Goal: Task Accomplishment & Management: Use online tool/utility

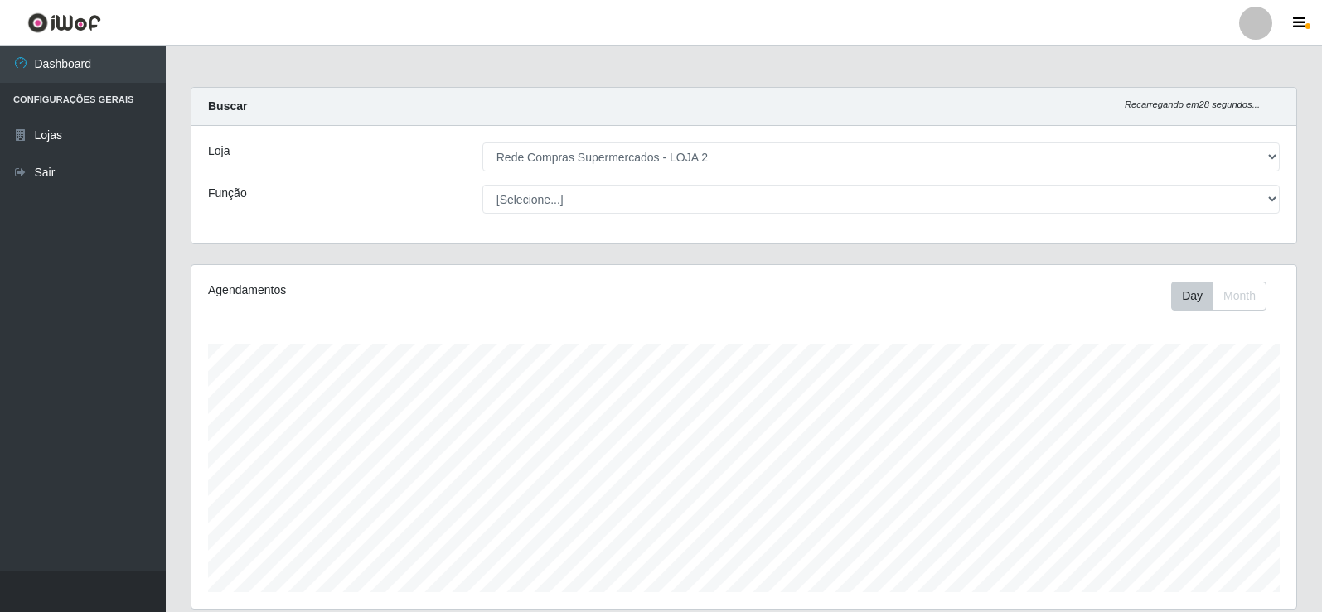
select select "161"
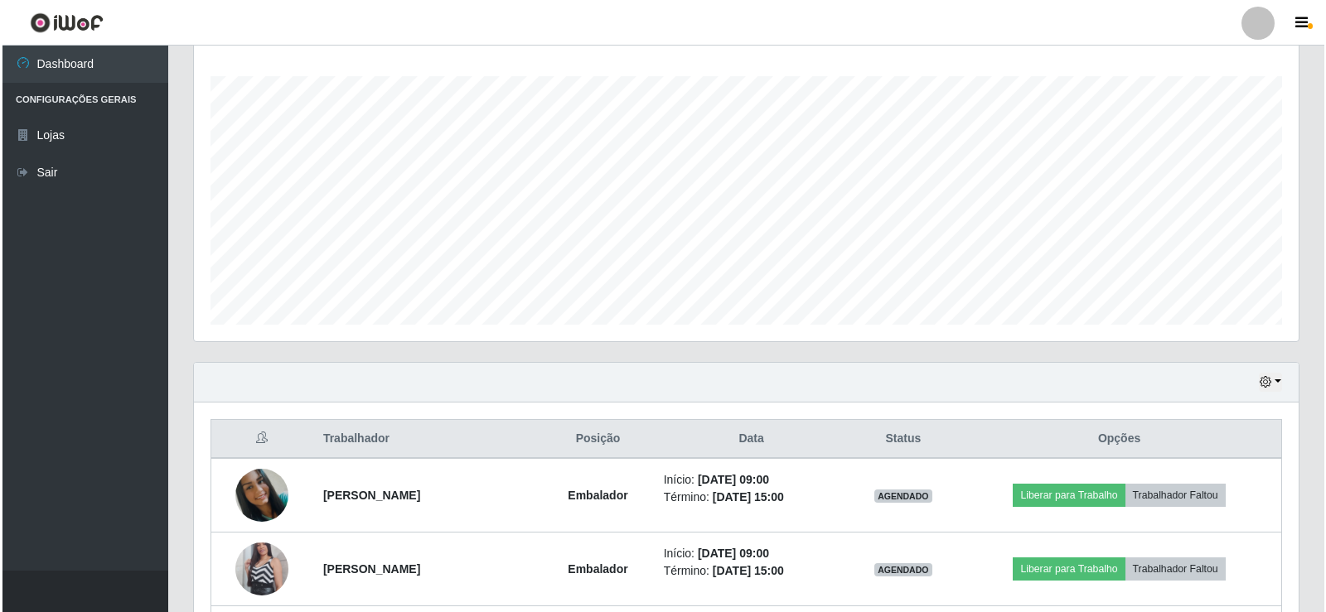
scroll to position [433, 0]
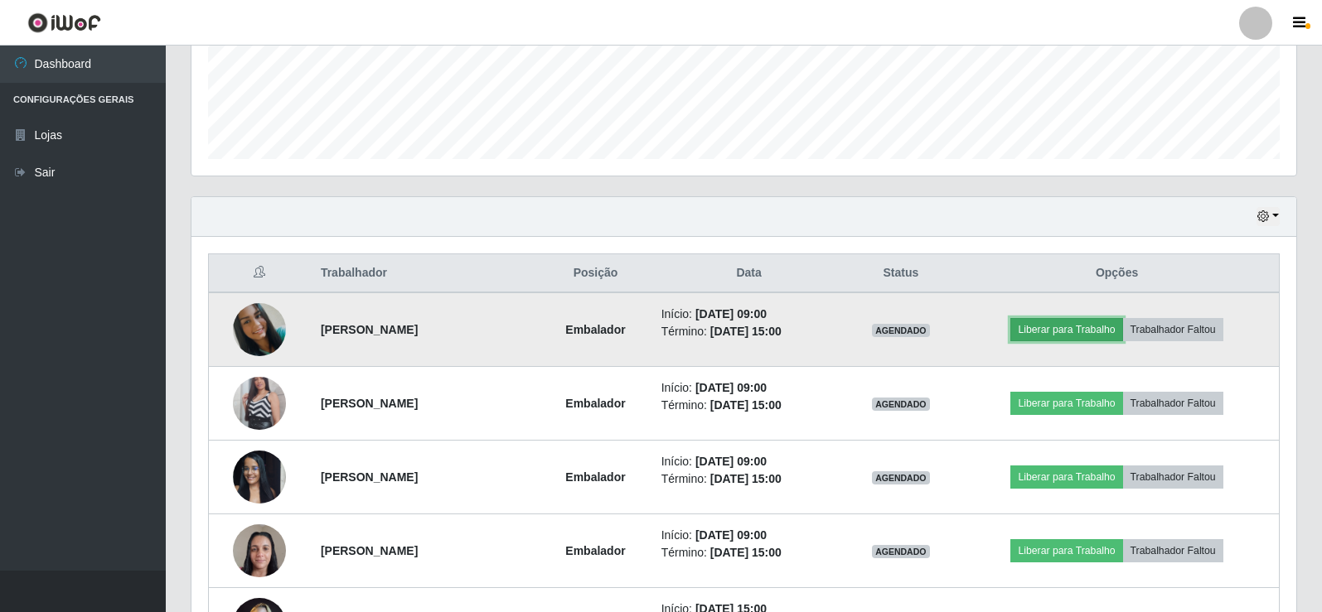
click at [1070, 321] on button "Liberar para Trabalho" at bounding box center [1066, 329] width 112 height 23
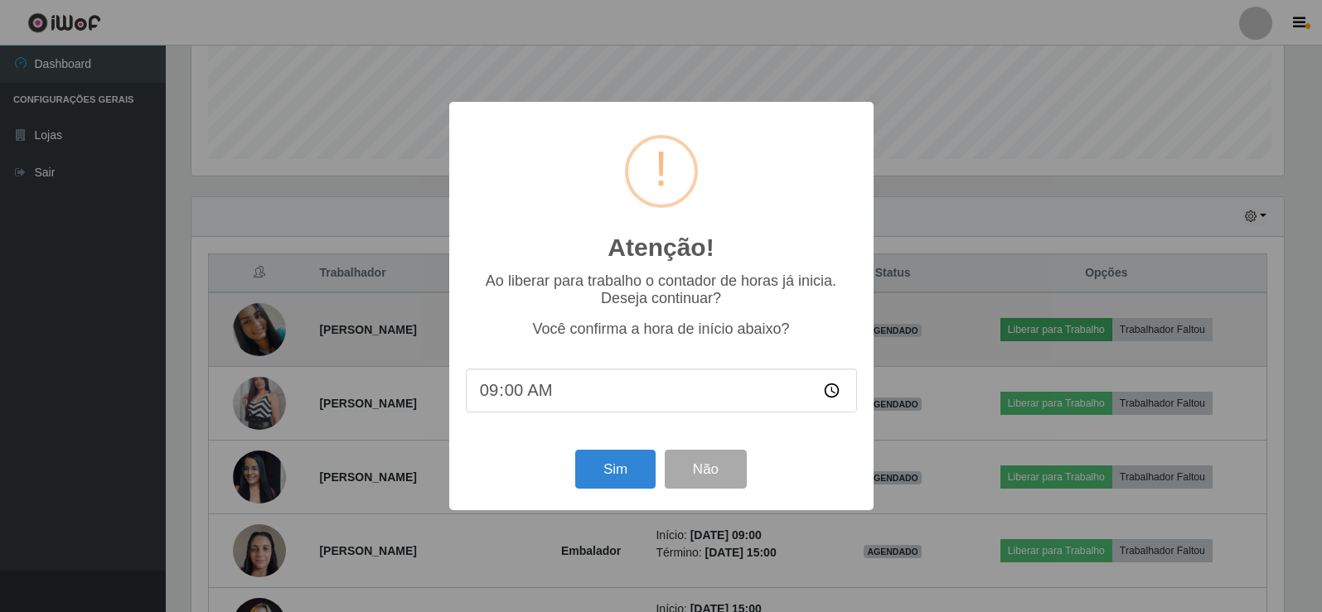
scroll to position [344, 1096]
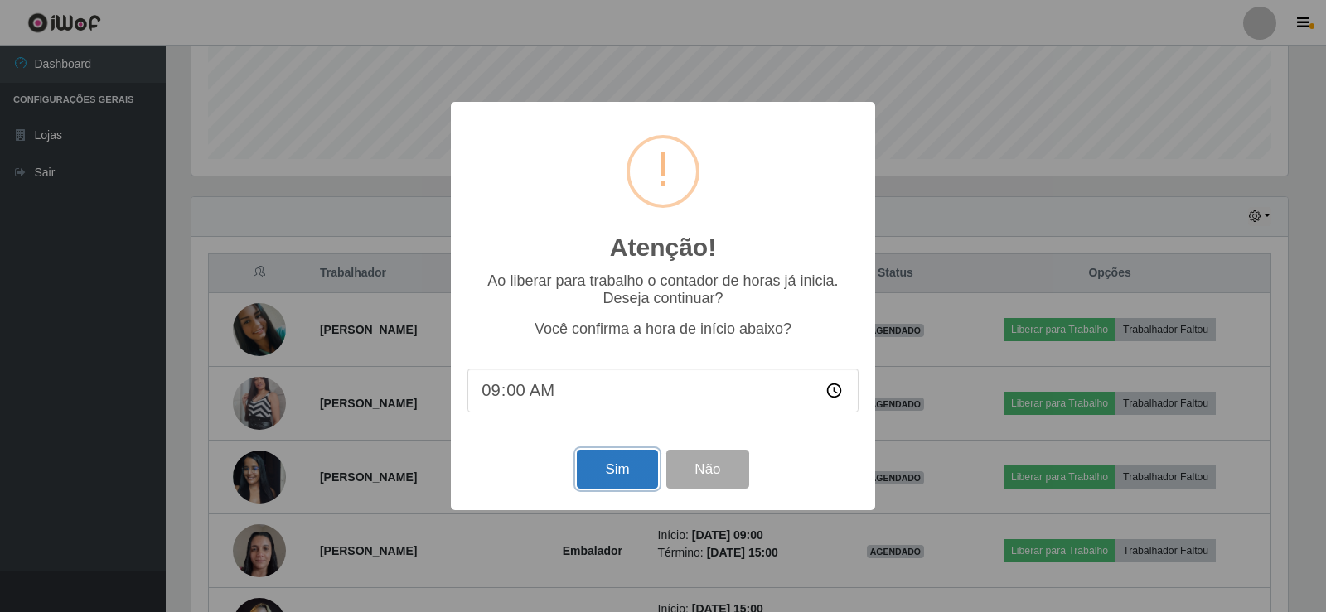
click at [593, 478] on button "Sim" at bounding box center [617, 469] width 80 height 39
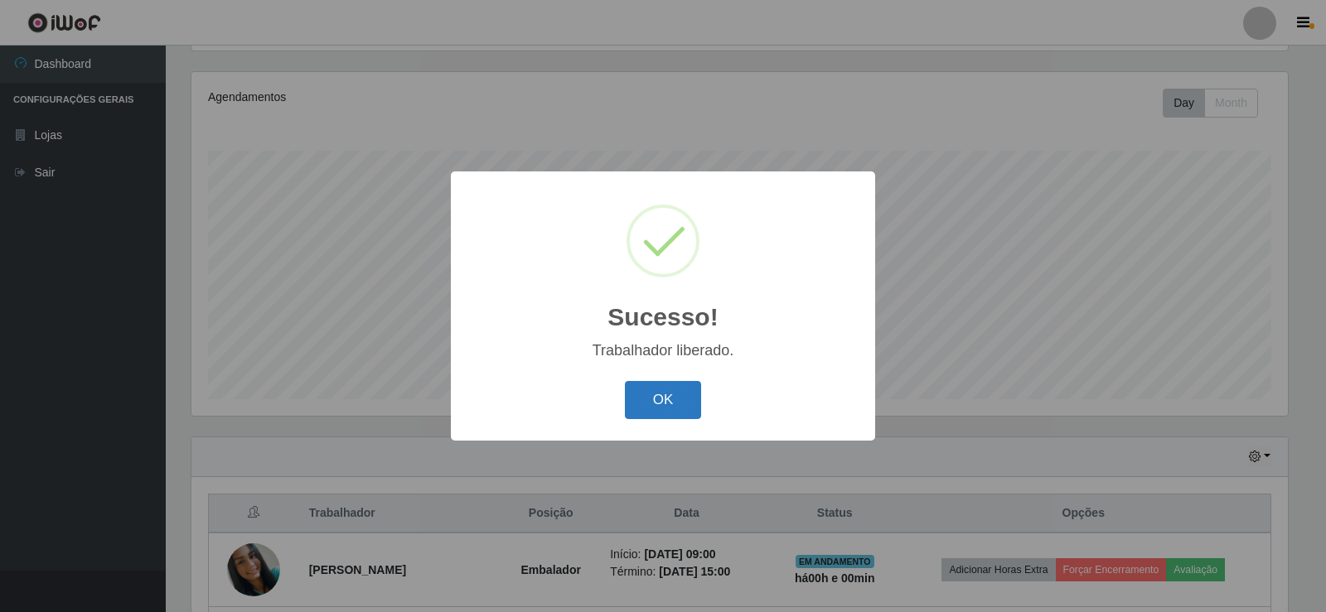
click at [654, 417] on button "OK" at bounding box center [663, 400] width 77 height 39
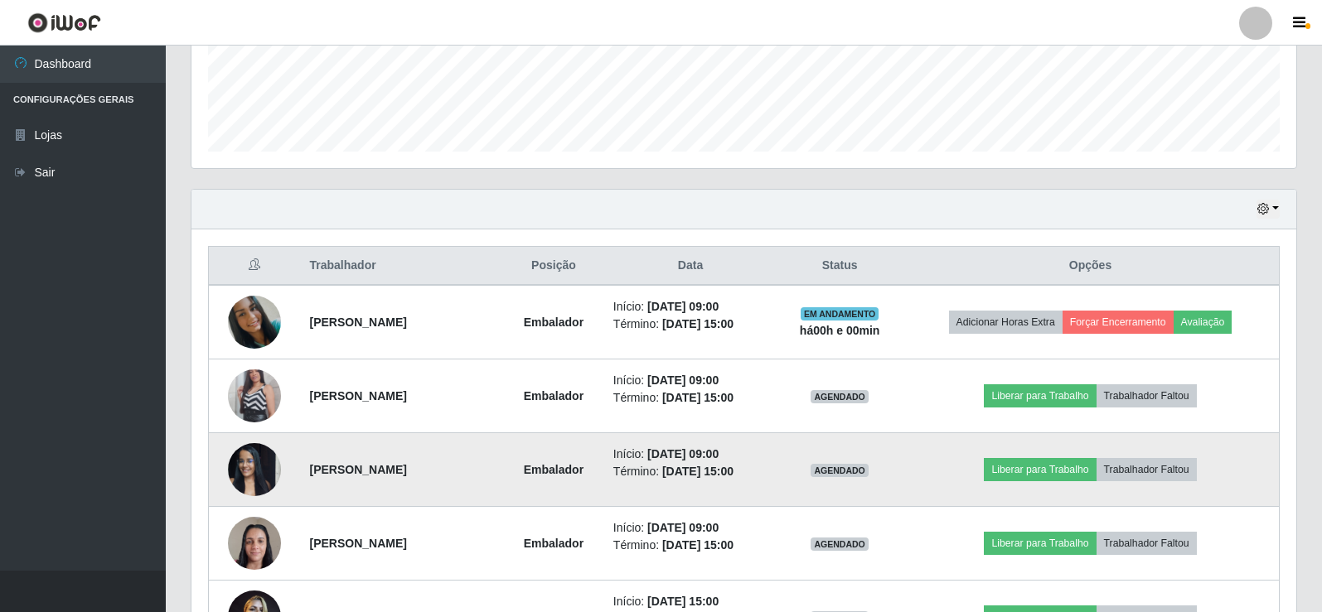
scroll to position [442, 0]
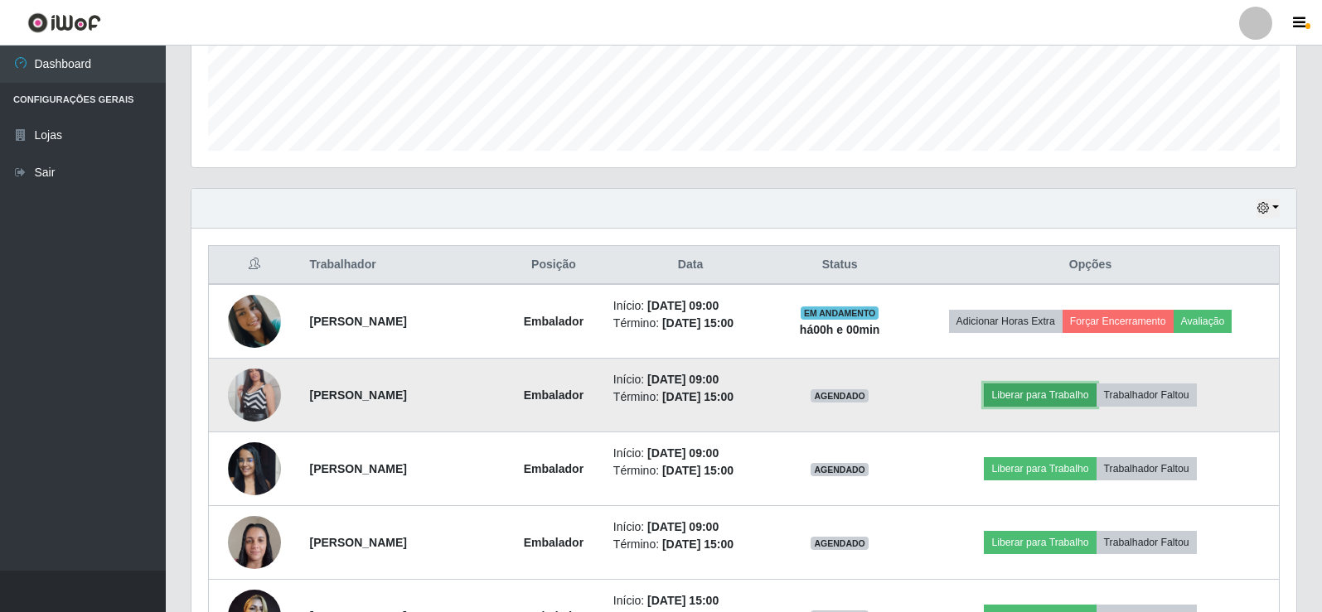
click at [1050, 390] on button "Liberar para Trabalho" at bounding box center [1040, 395] width 112 height 23
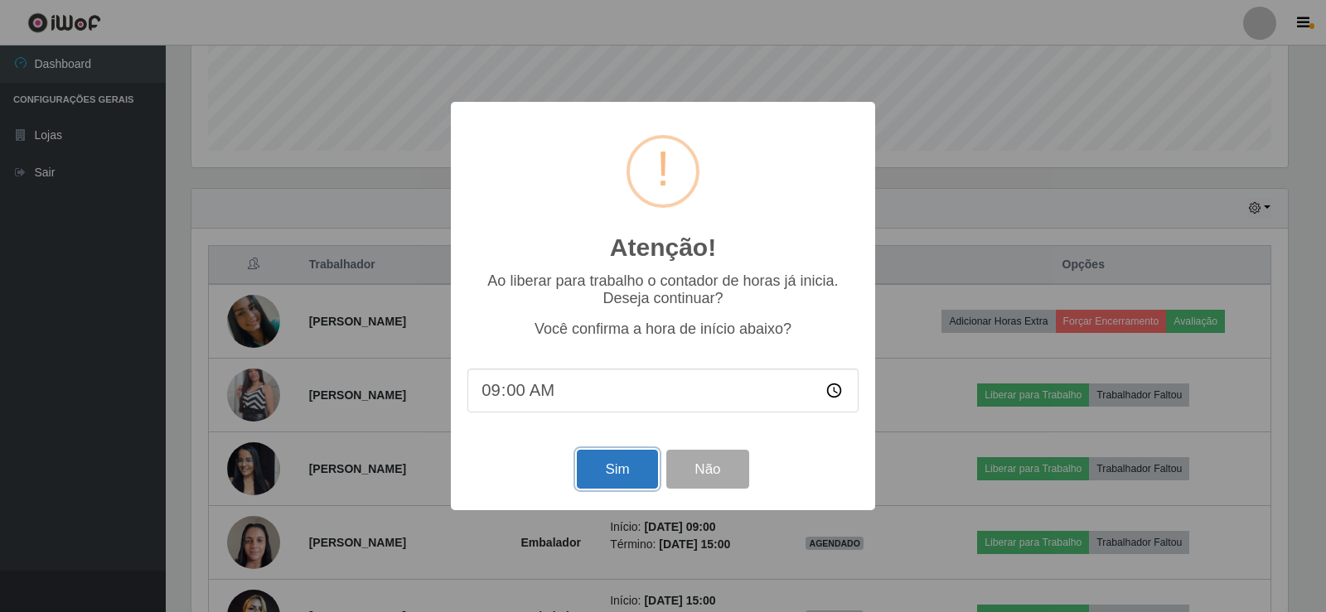
click at [645, 471] on button "Sim" at bounding box center [617, 469] width 80 height 39
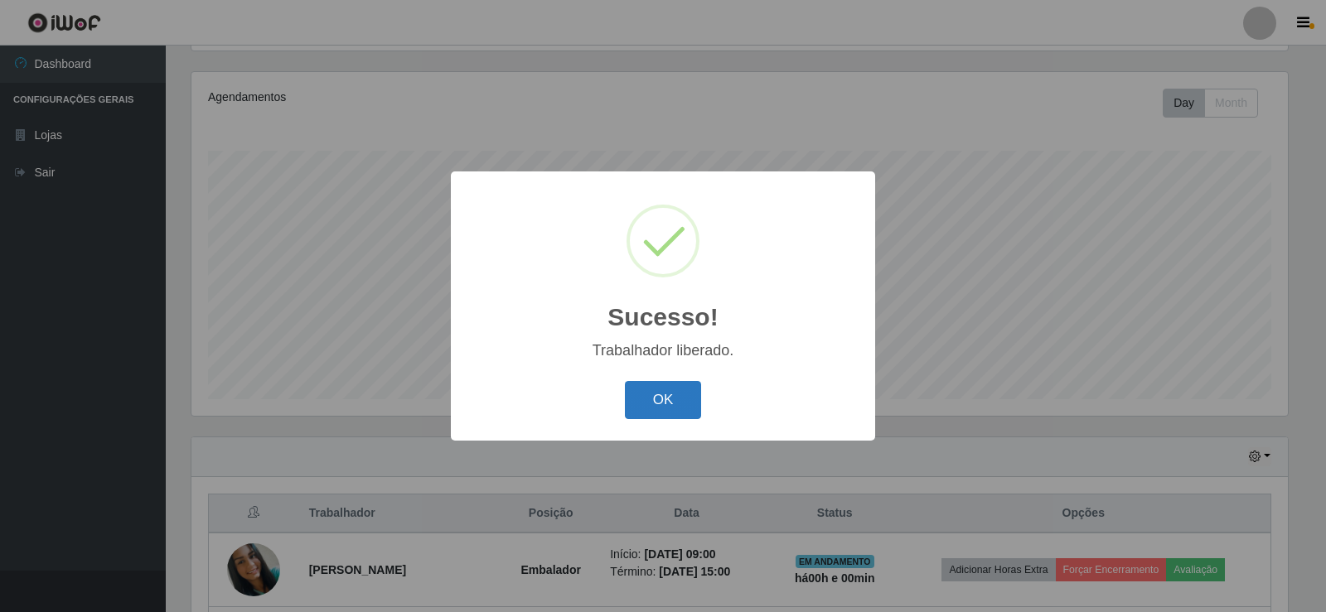
click at [664, 404] on button "OK" at bounding box center [663, 400] width 77 height 39
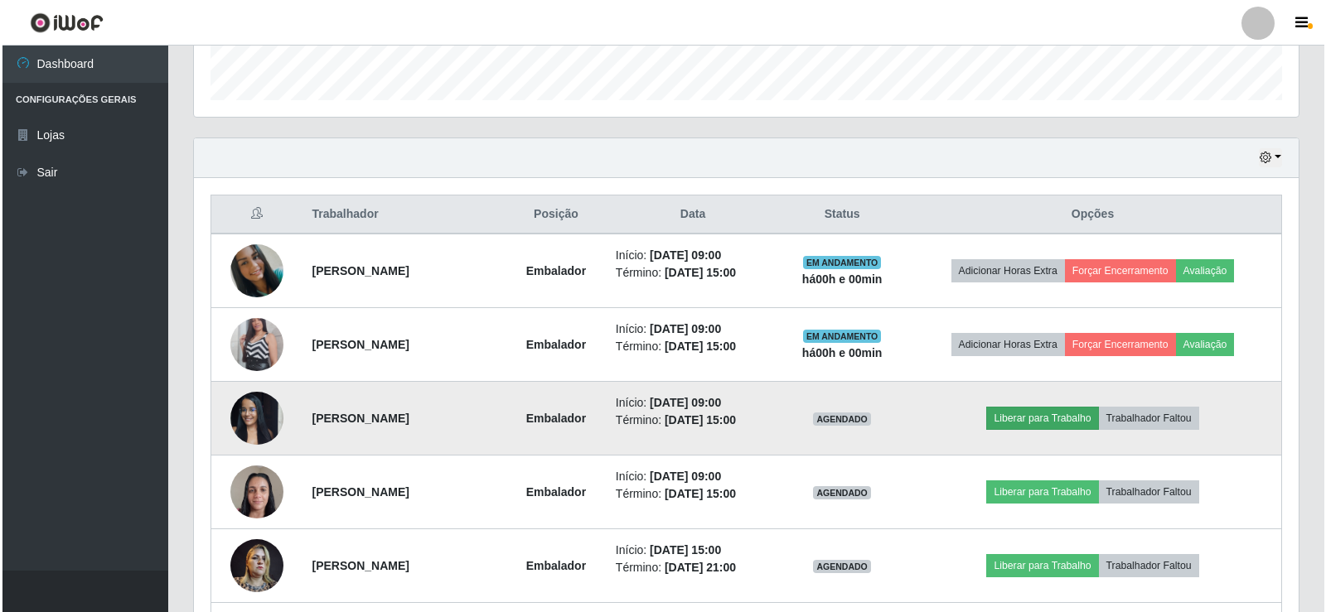
scroll to position [524, 0]
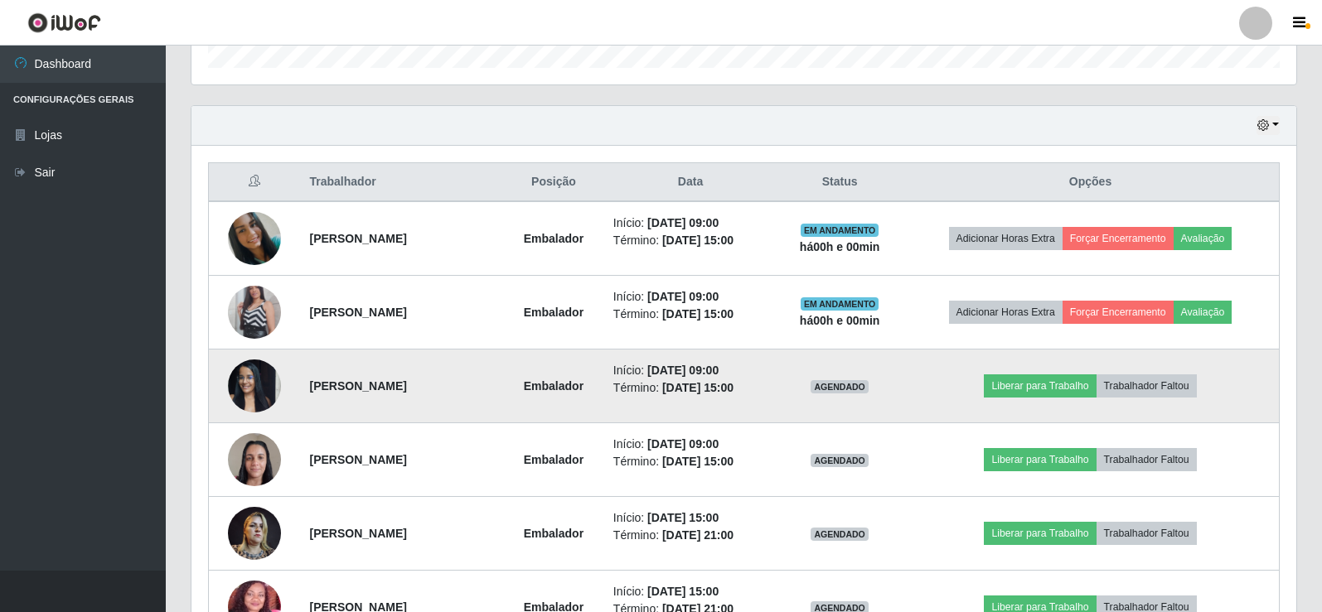
click at [256, 394] on img at bounding box center [254, 385] width 53 height 70
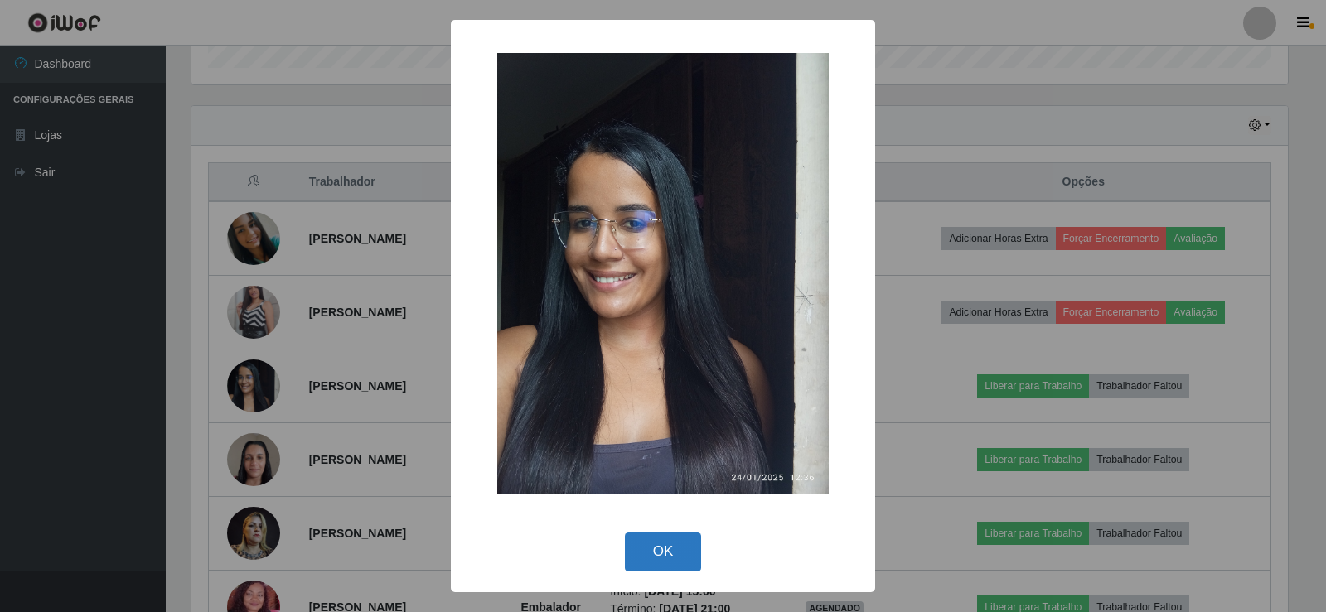
click at [662, 552] on button "OK" at bounding box center [663, 552] width 77 height 39
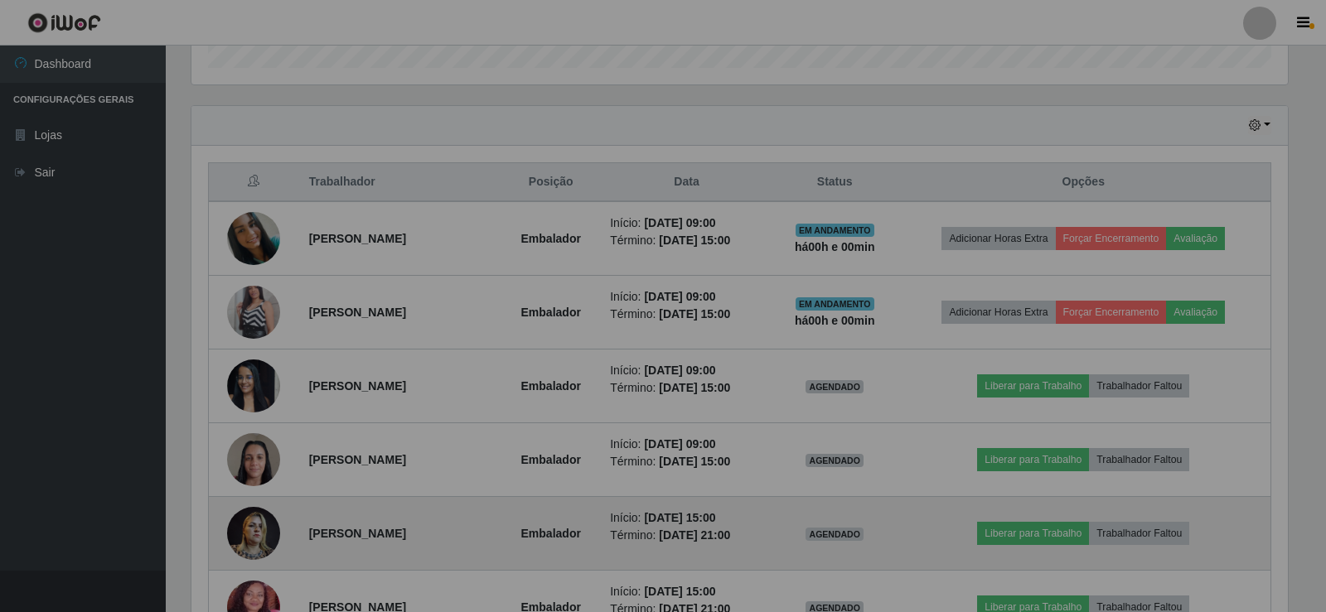
scroll to position [344, 1105]
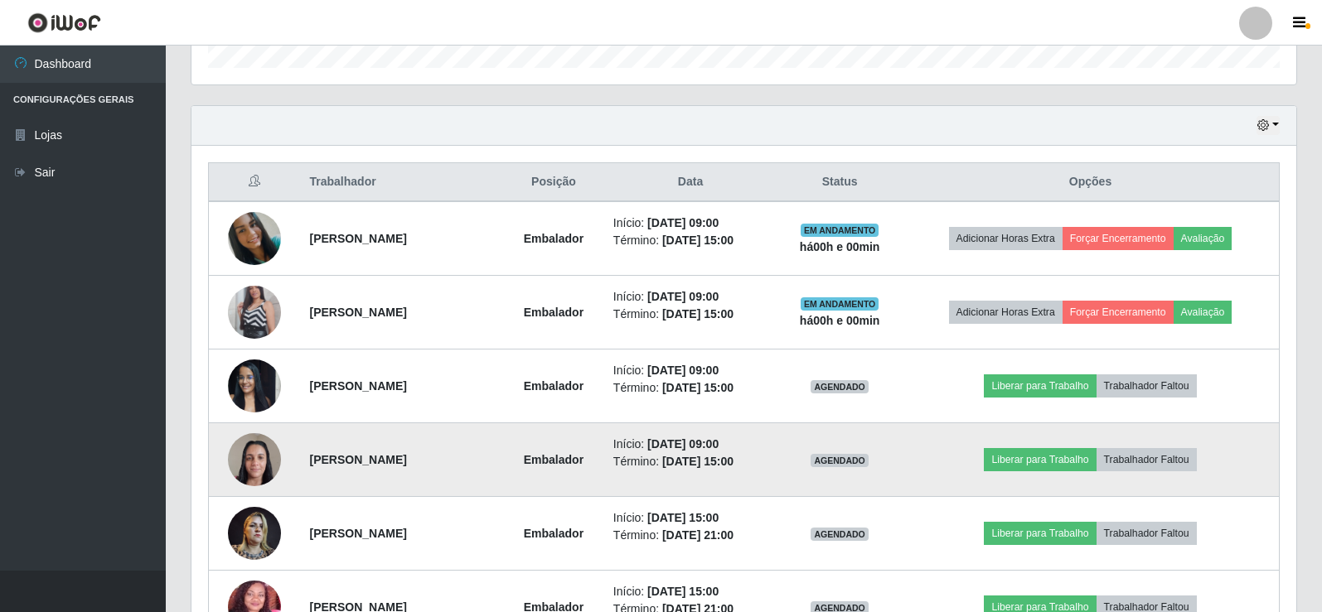
click at [240, 456] on img at bounding box center [254, 459] width 53 height 70
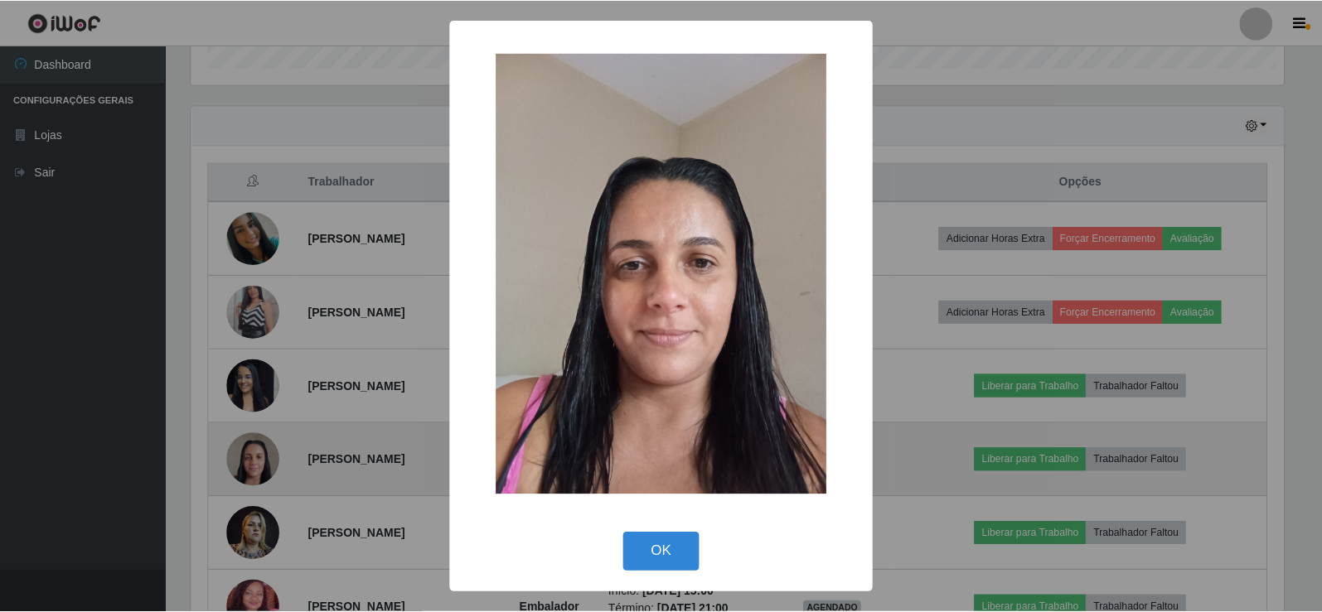
scroll to position [344, 1096]
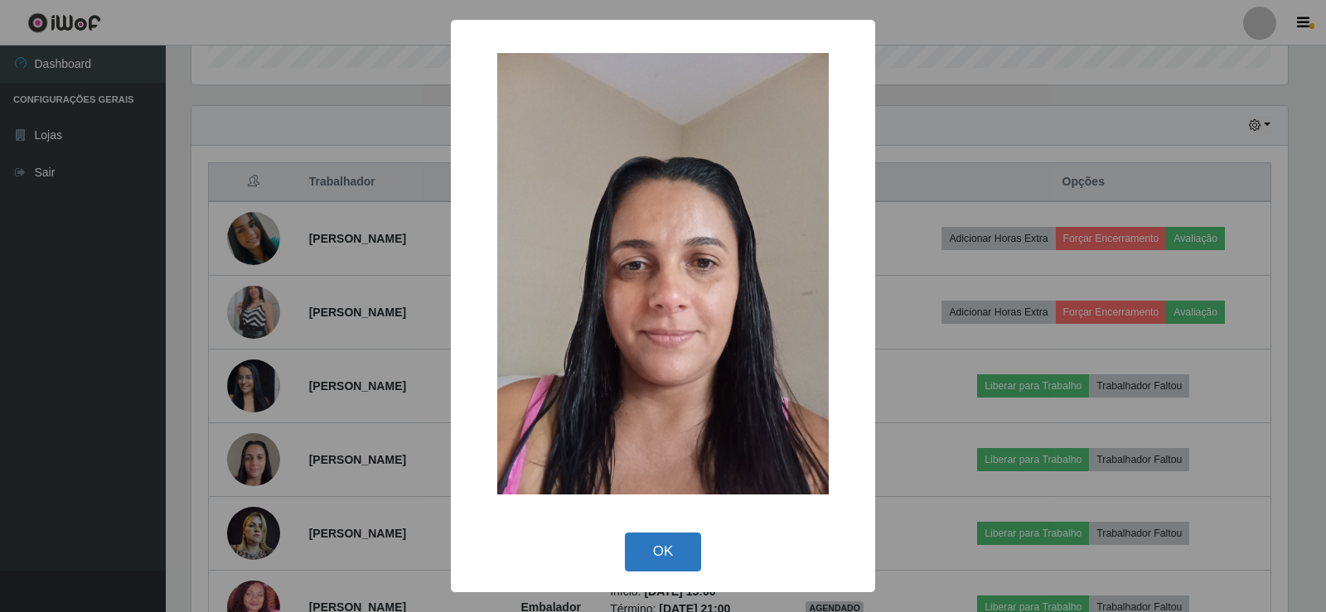
click at [656, 555] on button "OK" at bounding box center [663, 552] width 77 height 39
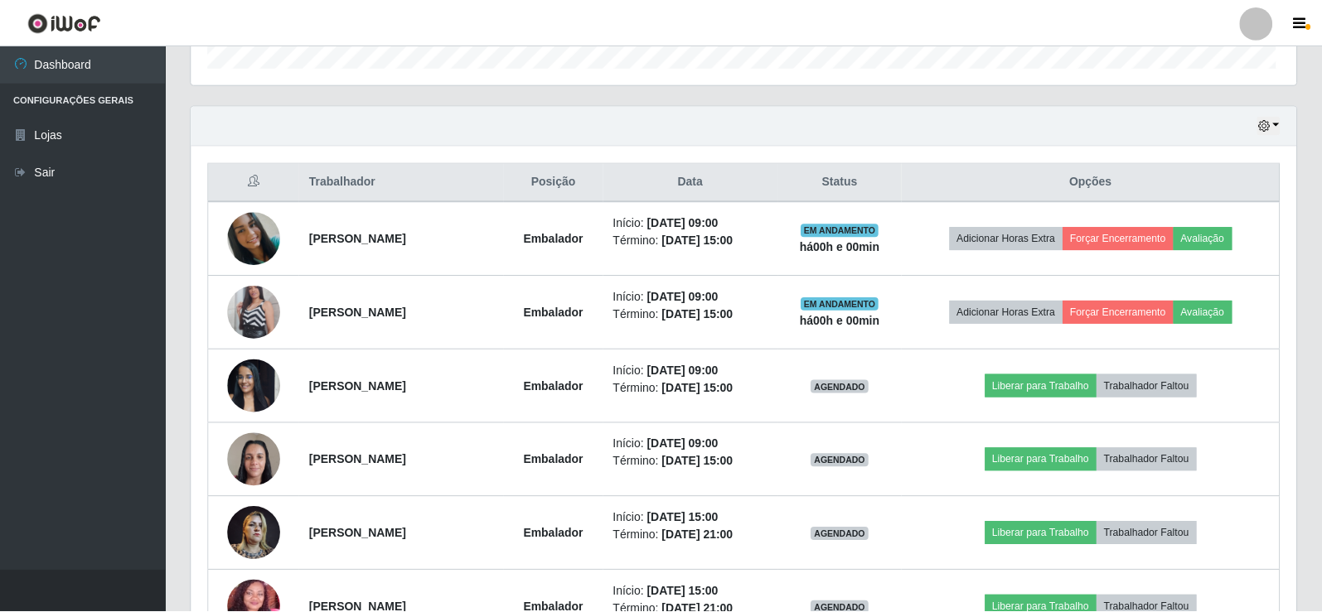
scroll to position [0, 0]
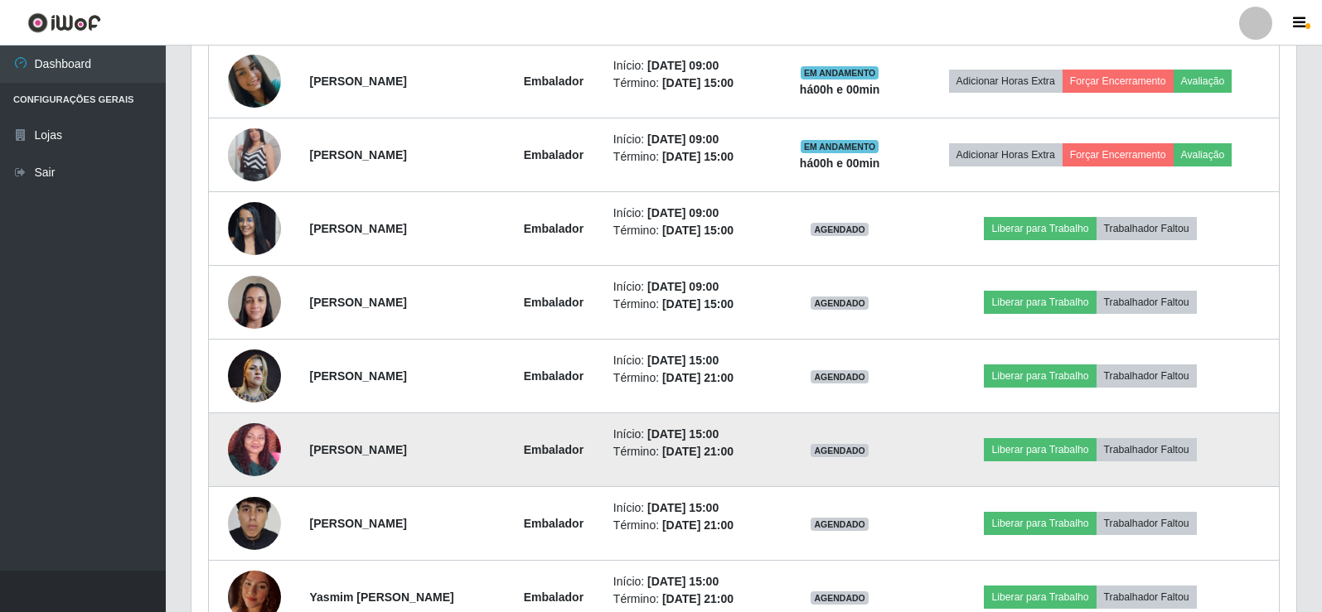
click at [242, 447] on img at bounding box center [254, 449] width 53 height 109
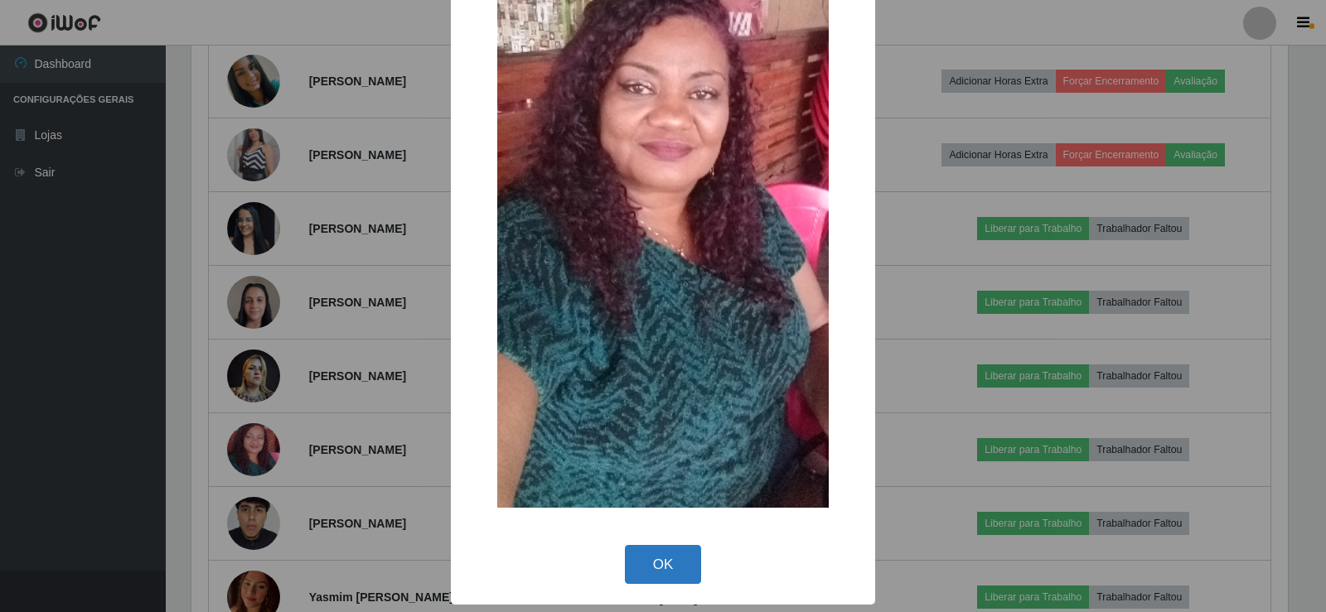
click at [664, 571] on button "OK" at bounding box center [663, 564] width 77 height 39
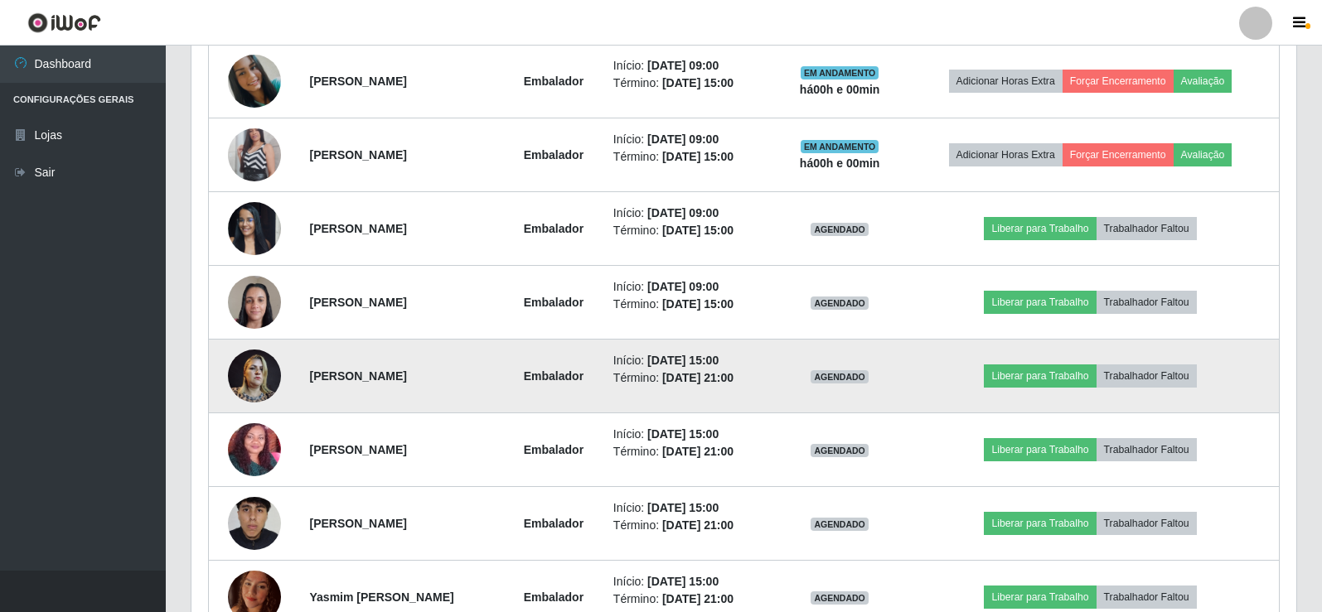
click at [246, 378] on img at bounding box center [254, 376] width 53 height 70
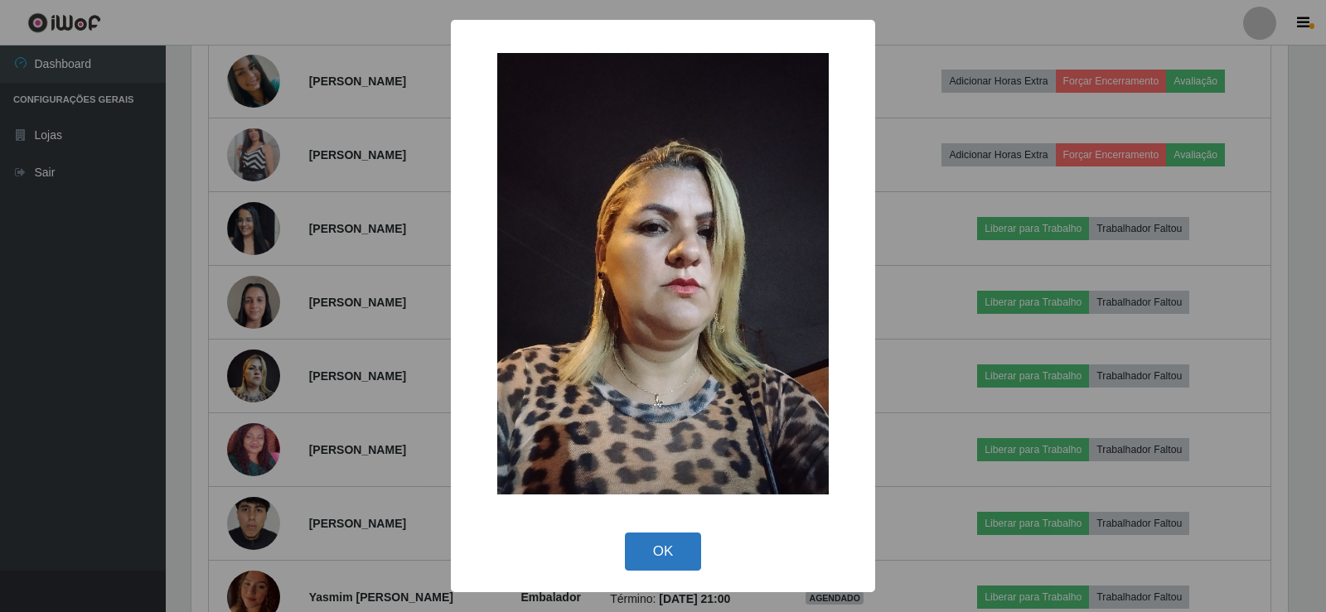
click at [655, 551] on button "OK" at bounding box center [663, 552] width 77 height 39
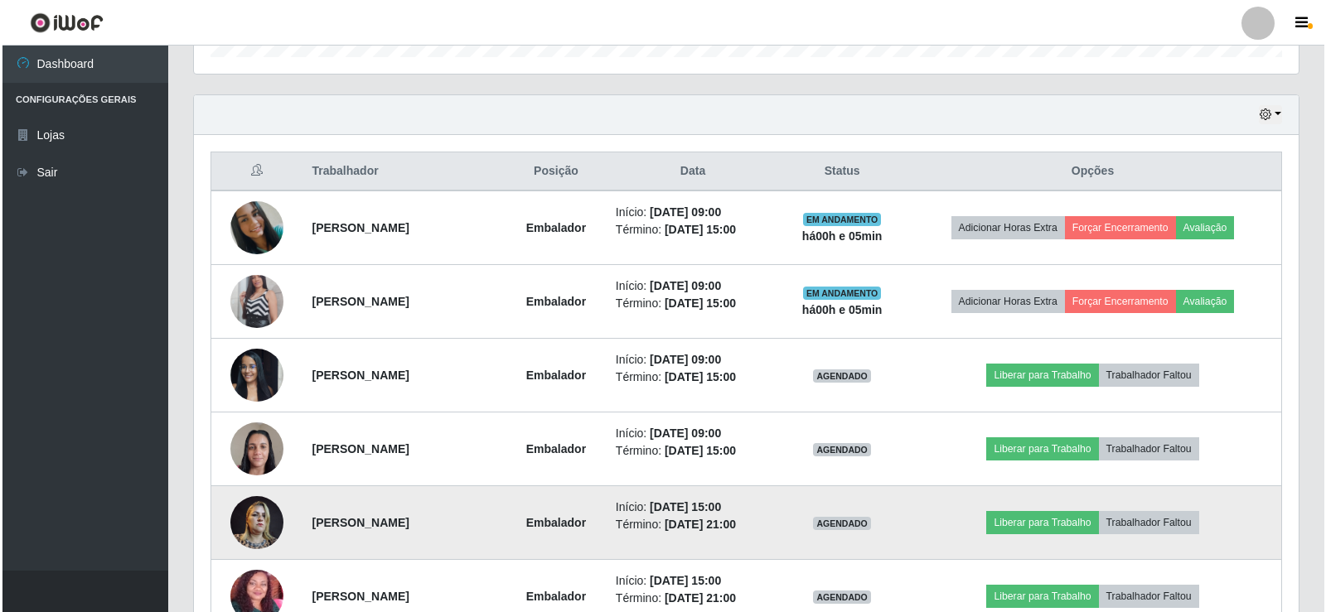
scroll to position [516, 0]
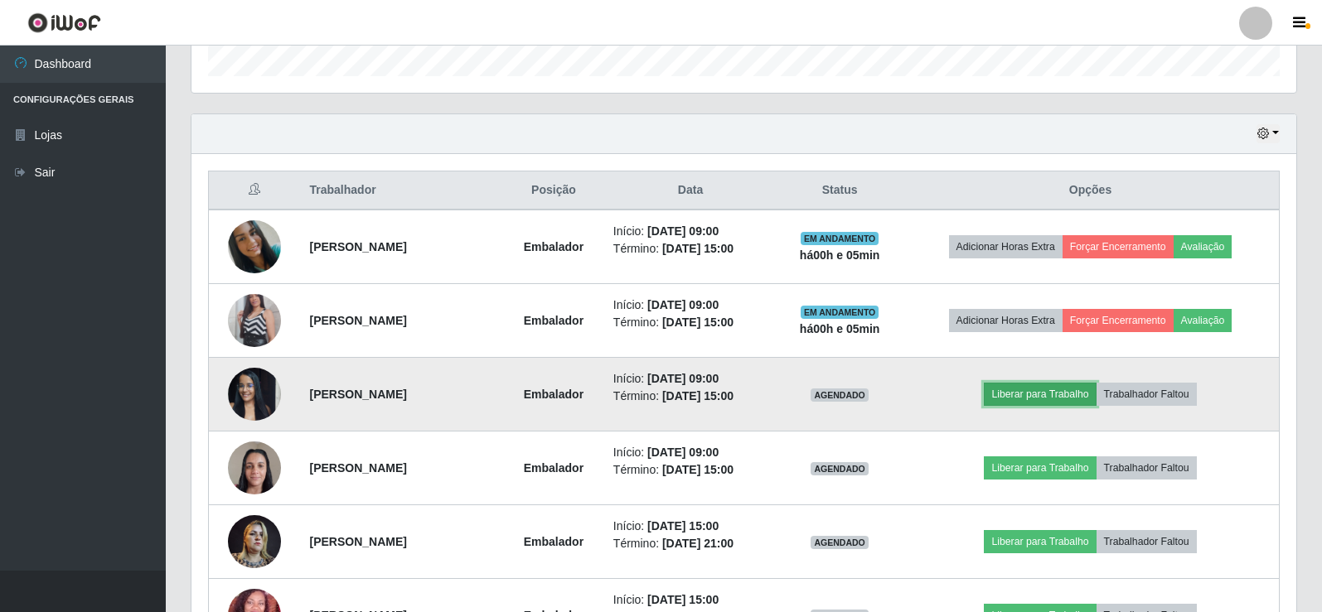
click at [1051, 390] on button "Liberar para Trabalho" at bounding box center [1040, 394] width 112 height 23
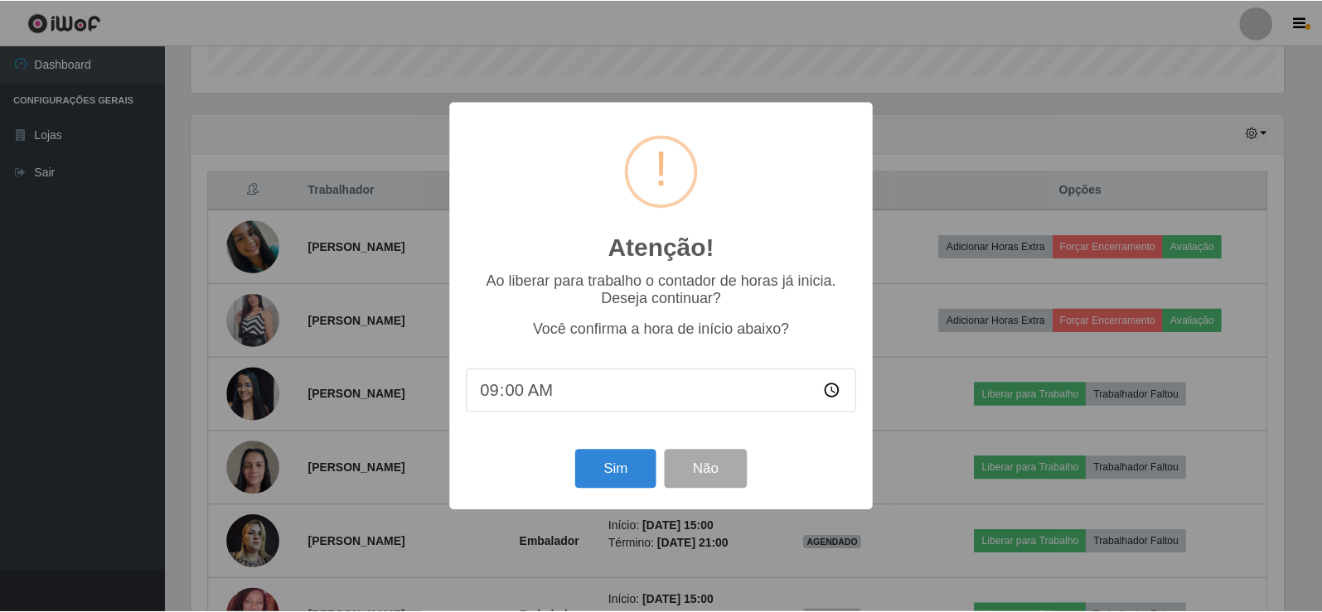
scroll to position [344, 1096]
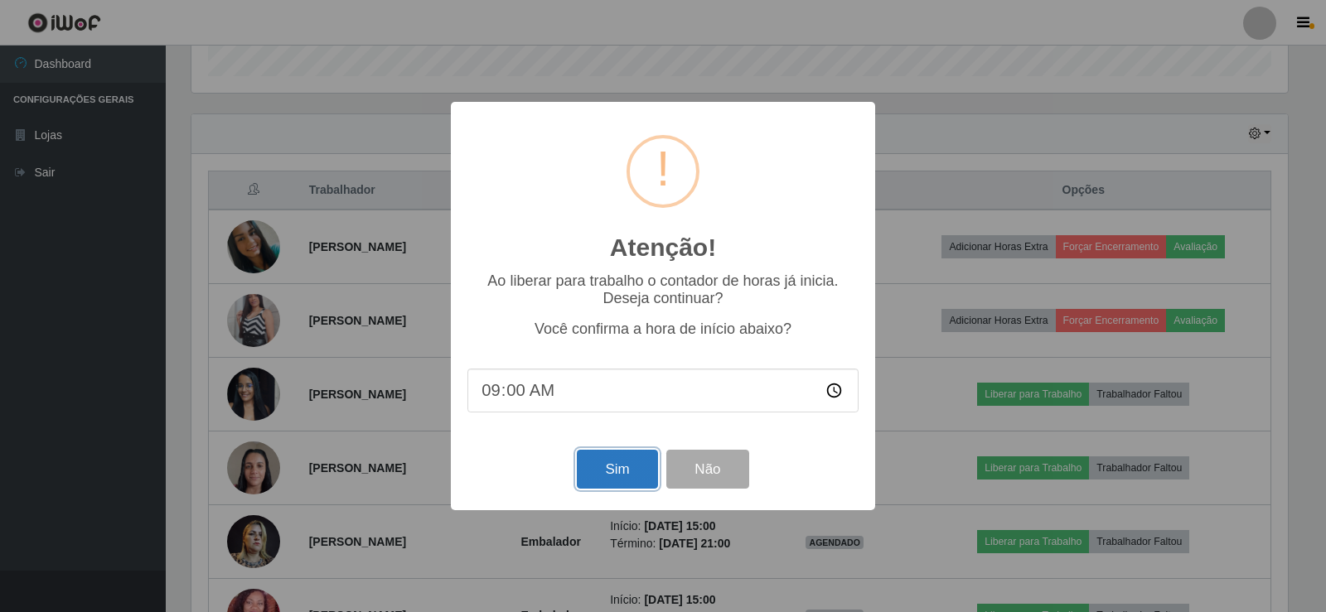
click at [620, 471] on button "Sim" at bounding box center [617, 469] width 80 height 39
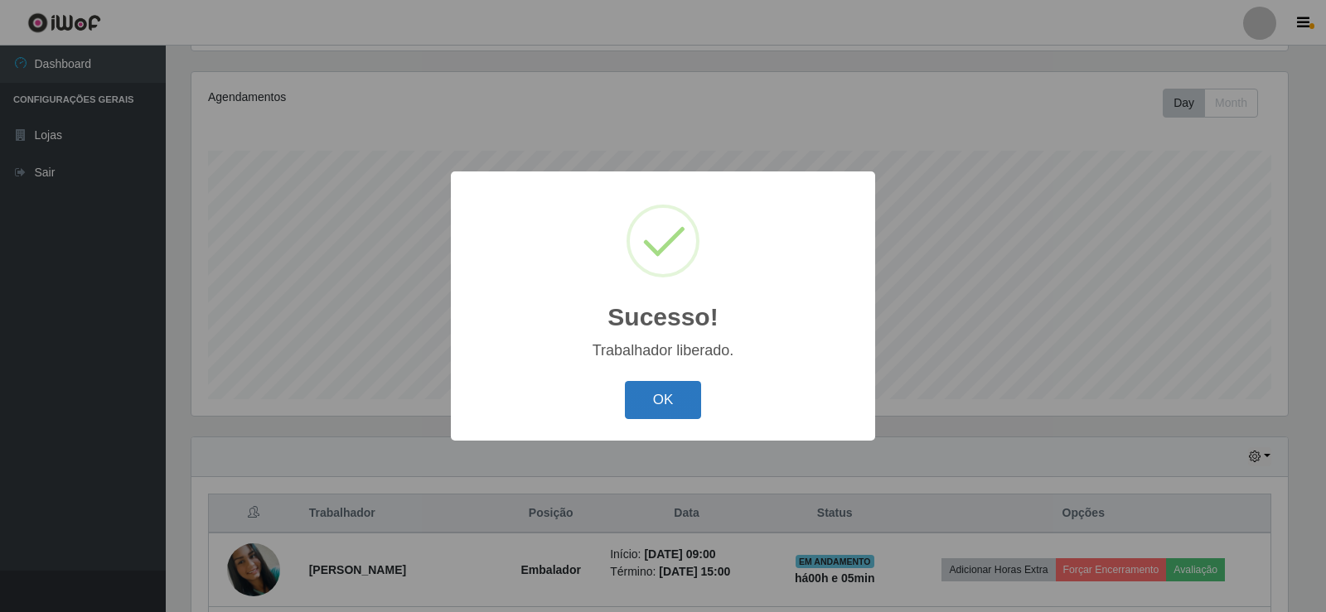
click at [640, 399] on button "OK" at bounding box center [663, 400] width 77 height 39
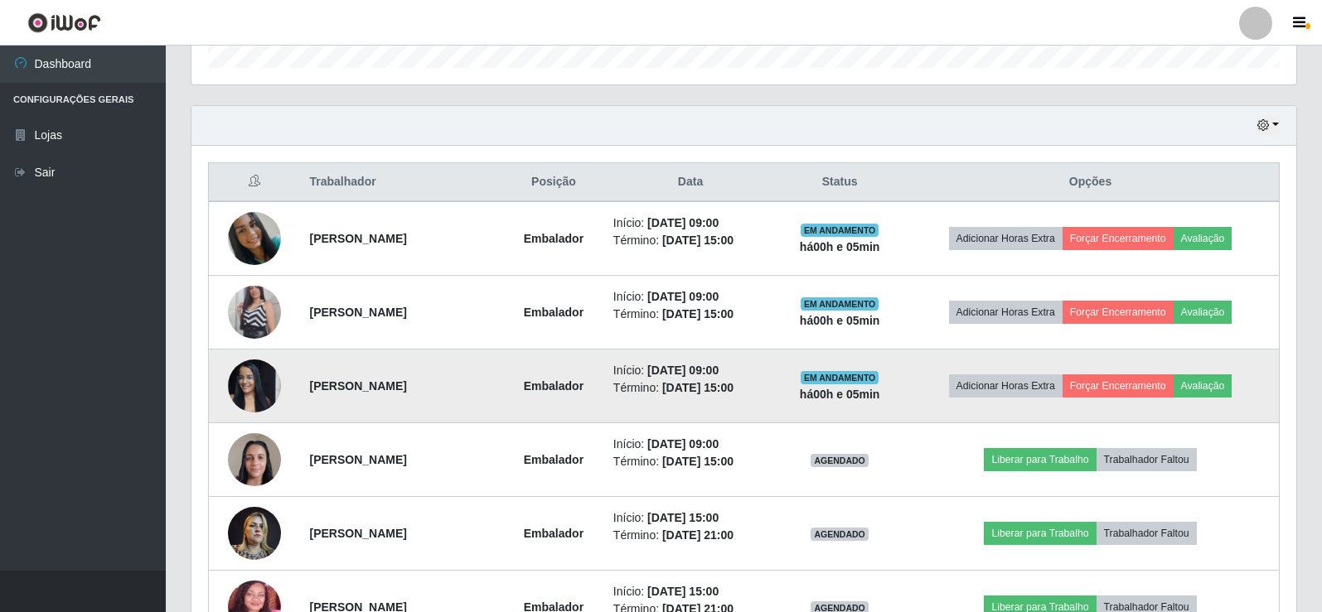
scroll to position [607, 0]
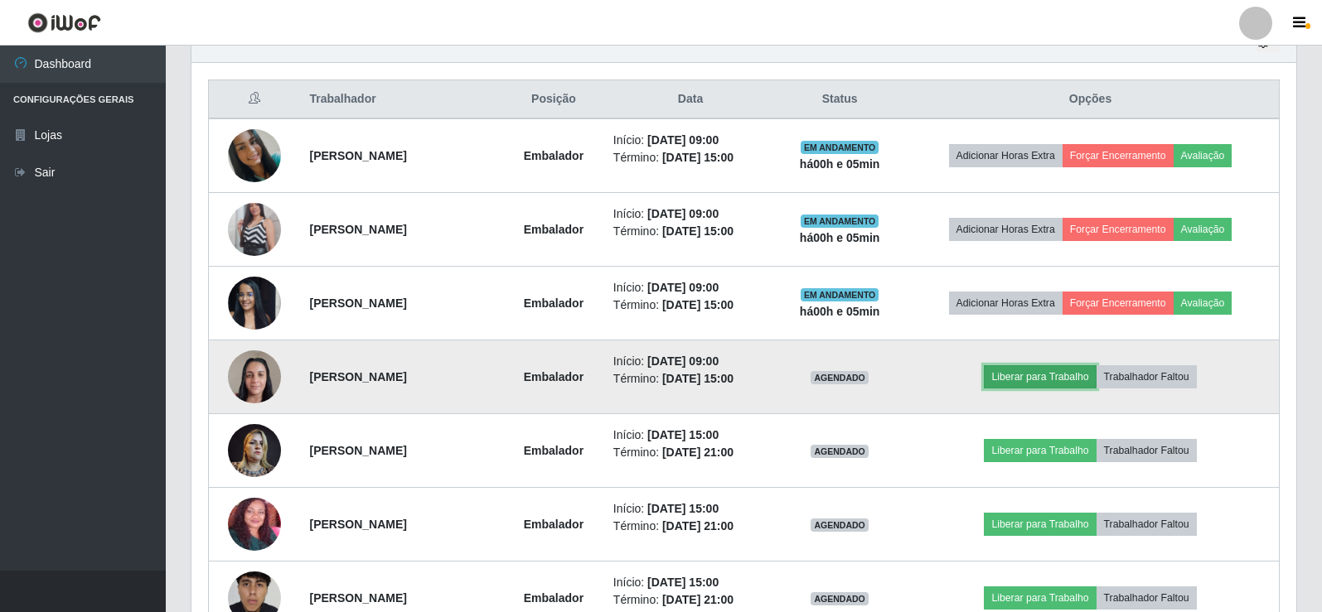
click at [1061, 382] on button "Liberar para Trabalho" at bounding box center [1040, 376] width 112 height 23
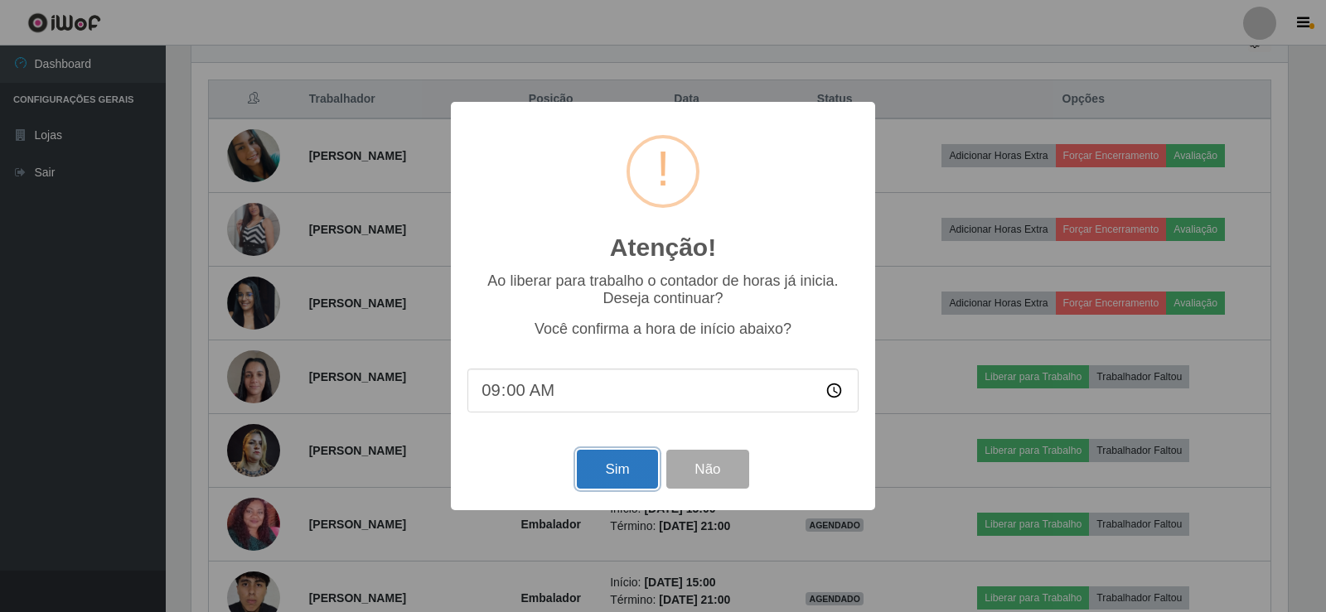
click at [621, 468] on button "Sim" at bounding box center [617, 469] width 80 height 39
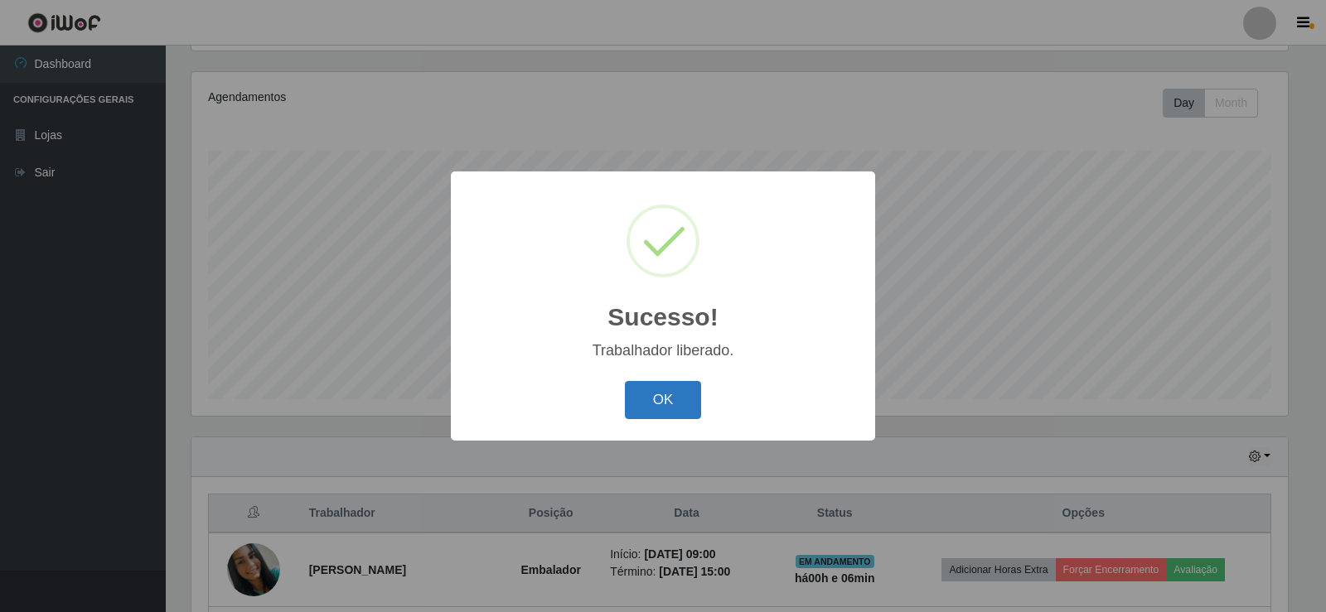
click at [661, 403] on button "OK" at bounding box center [663, 400] width 77 height 39
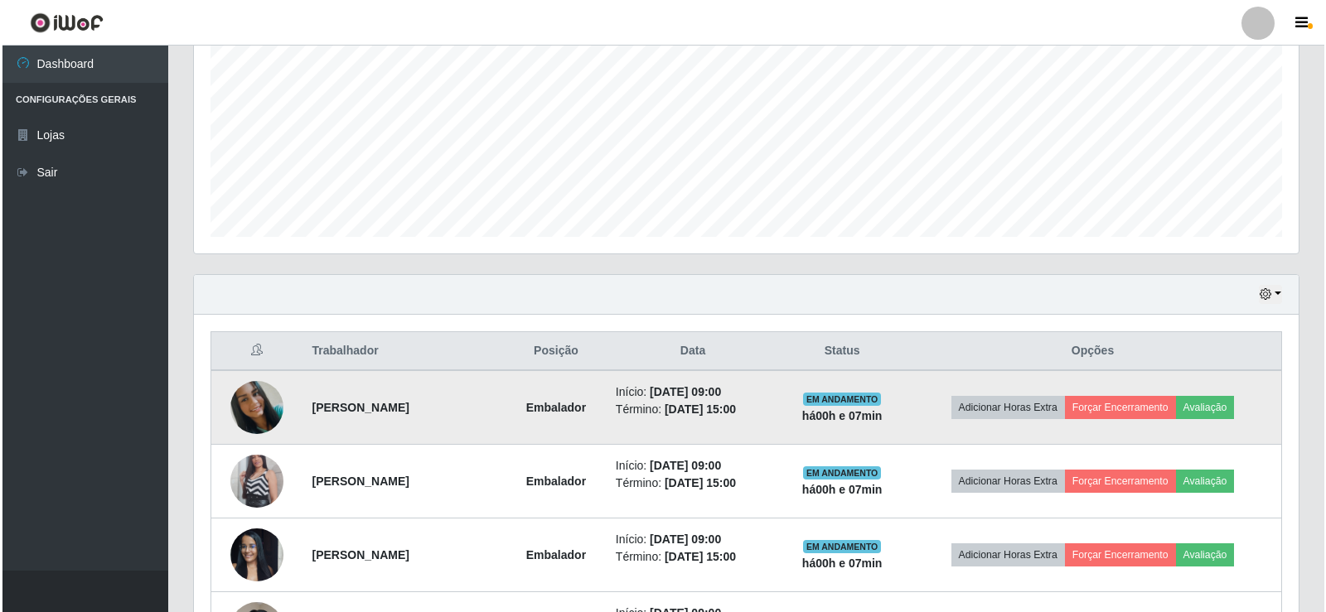
scroll to position [607, 0]
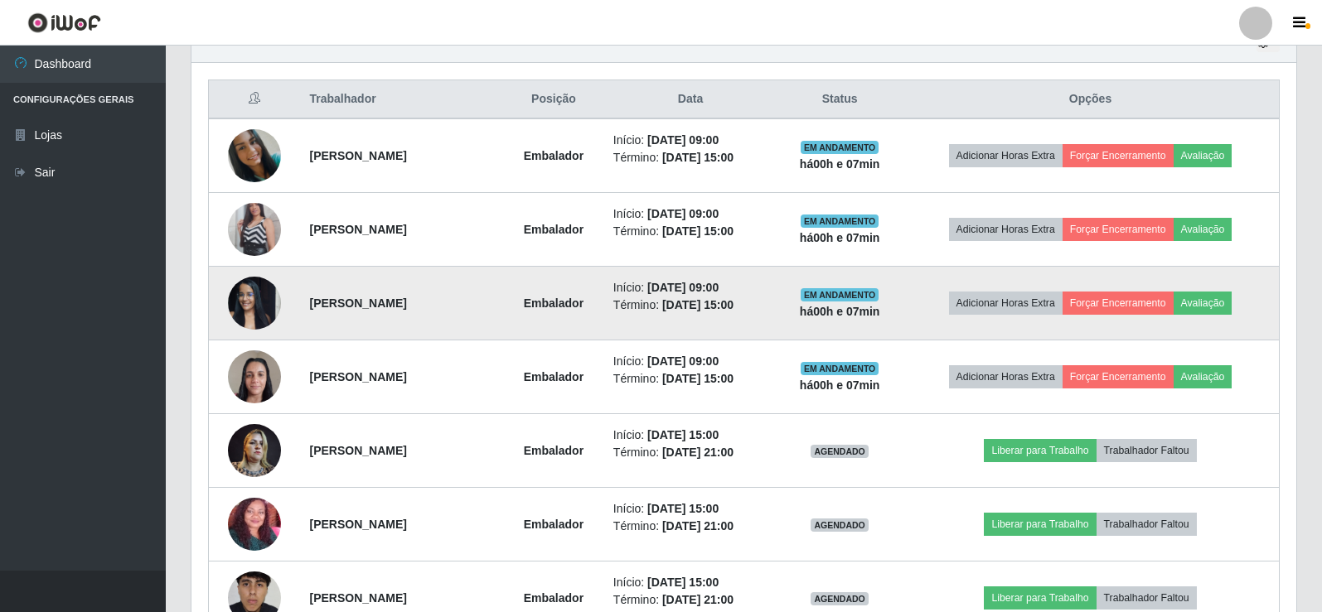
click at [259, 308] on img at bounding box center [254, 303] width 53 height 70
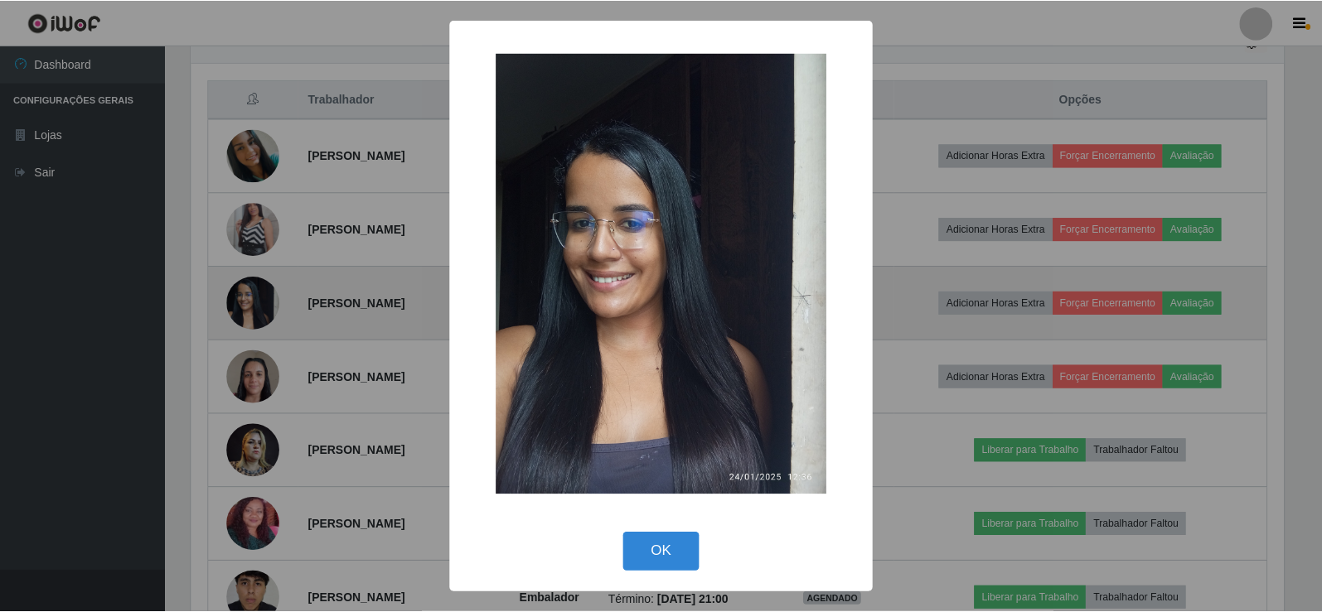
scroll to position [344, 1096]
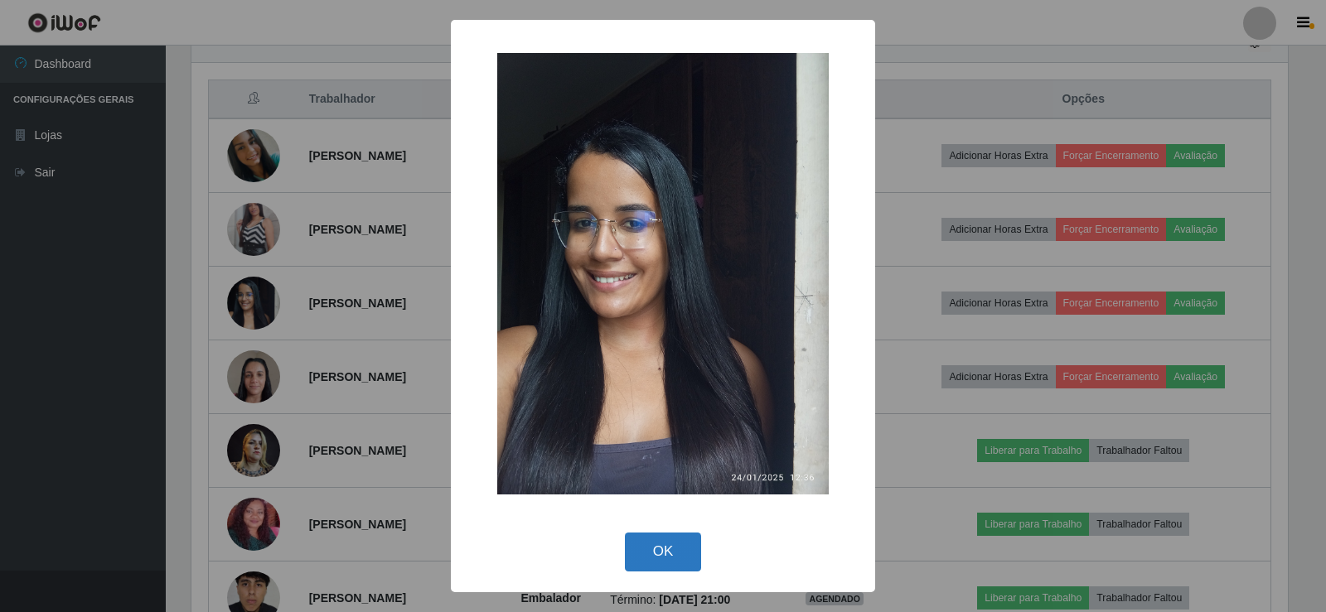
click at [671, 552] on button "OK" at bounding box center [663, 552] width 77 height 39
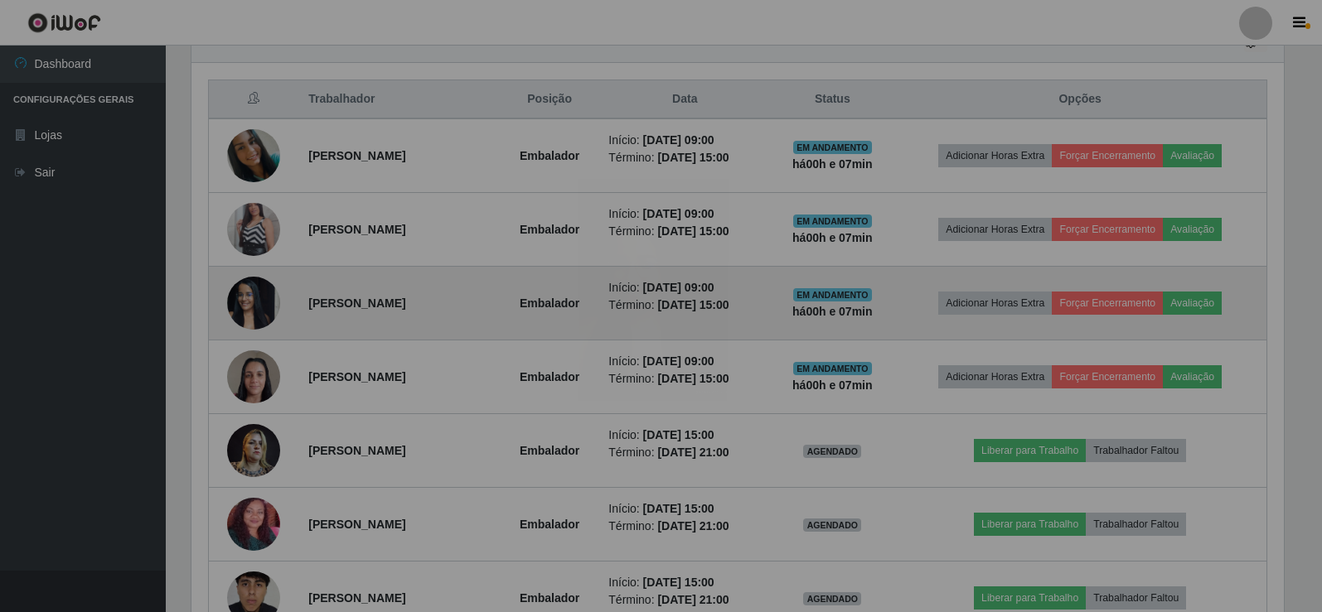
scroll to position [344, 1105]
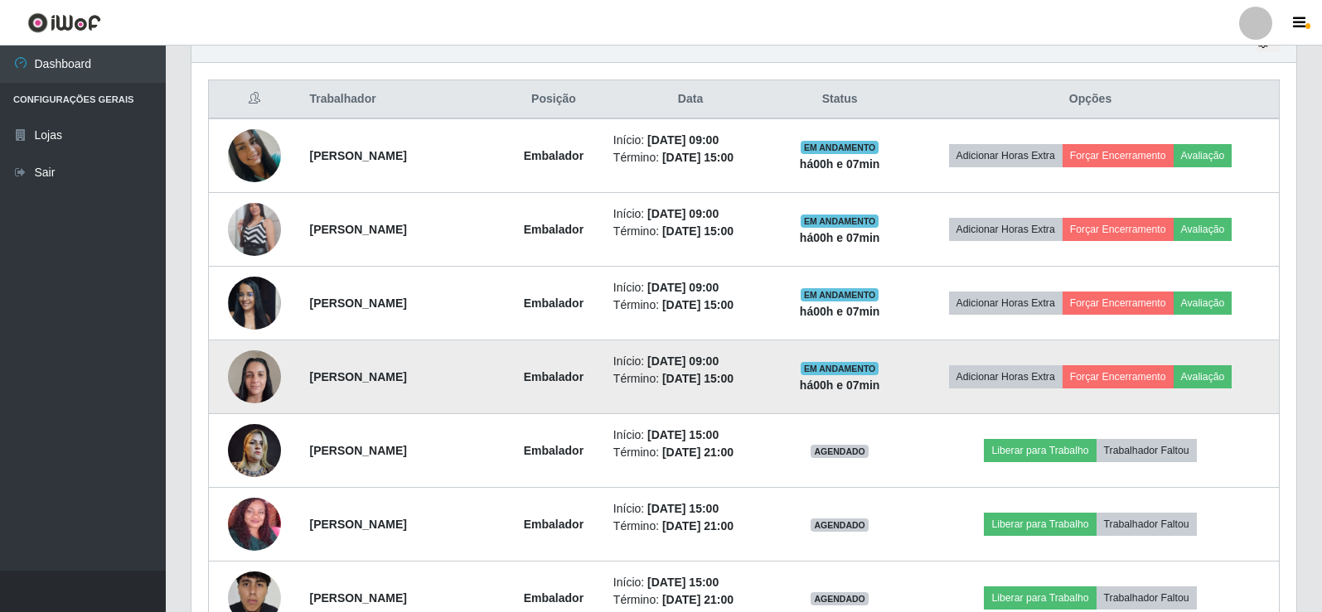
click at [251, 384] on img at bounding box center [254, 376] width 53 height 70
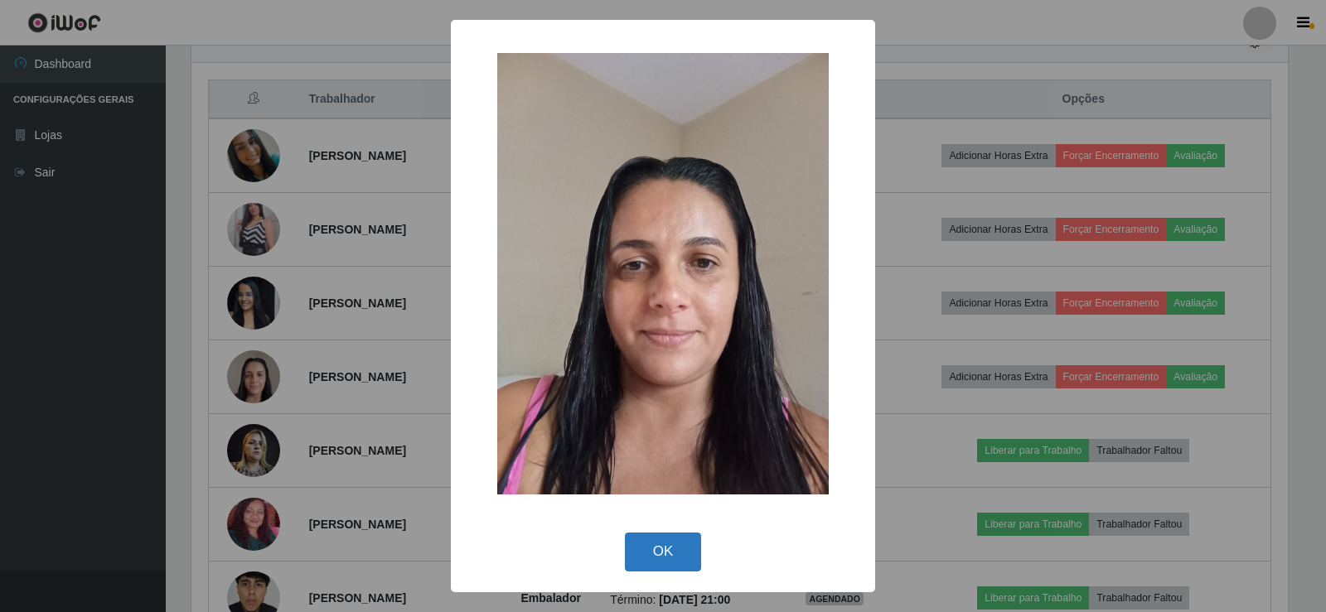
click at [681, 543] on button "OK" at bounding box center [663, 552] width 77 height 39
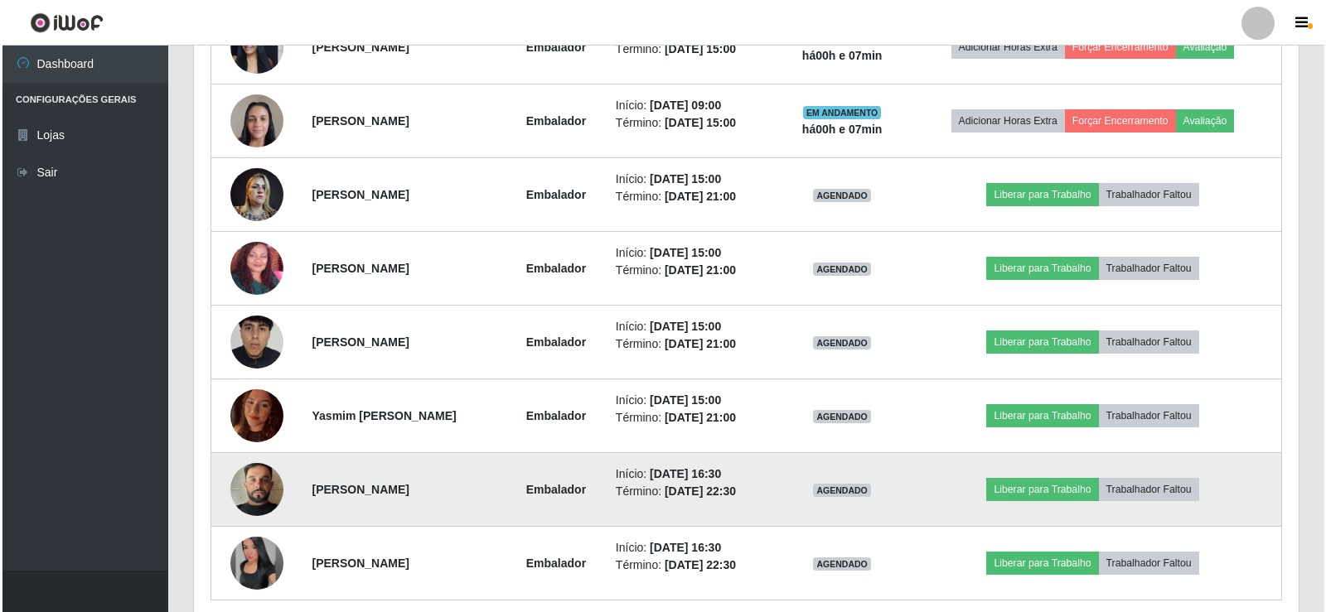
scroll to position [931, 0]
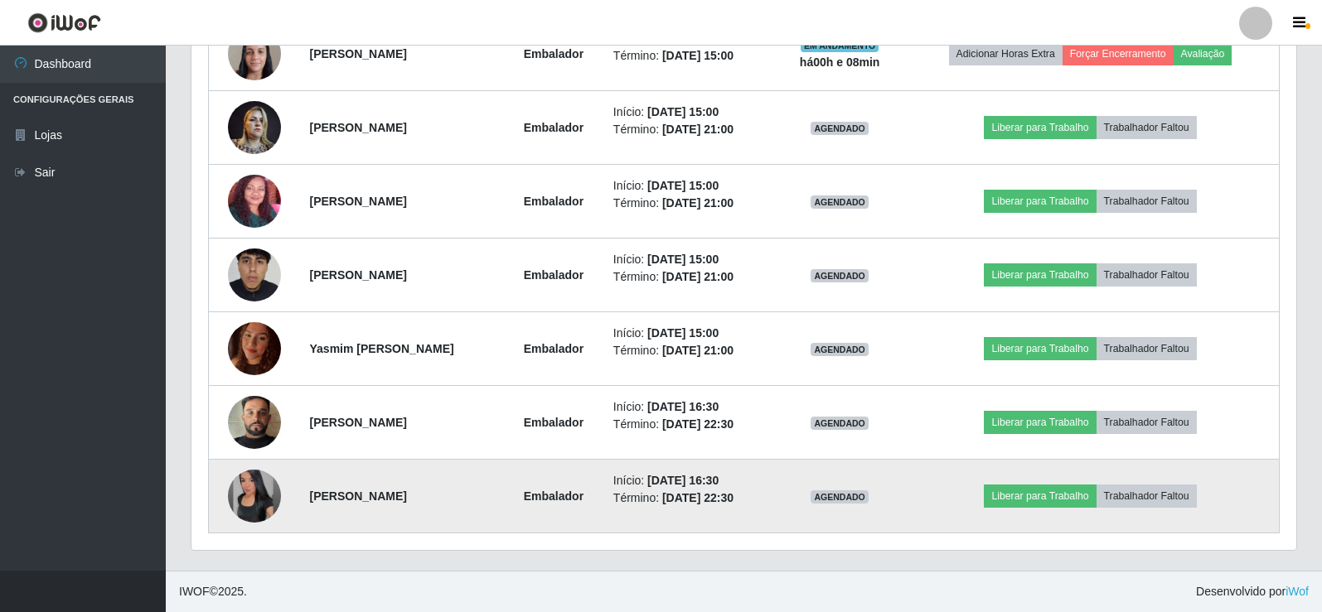
click at [246, 492] on img at bounding box center [254, 496] width 53 height 53
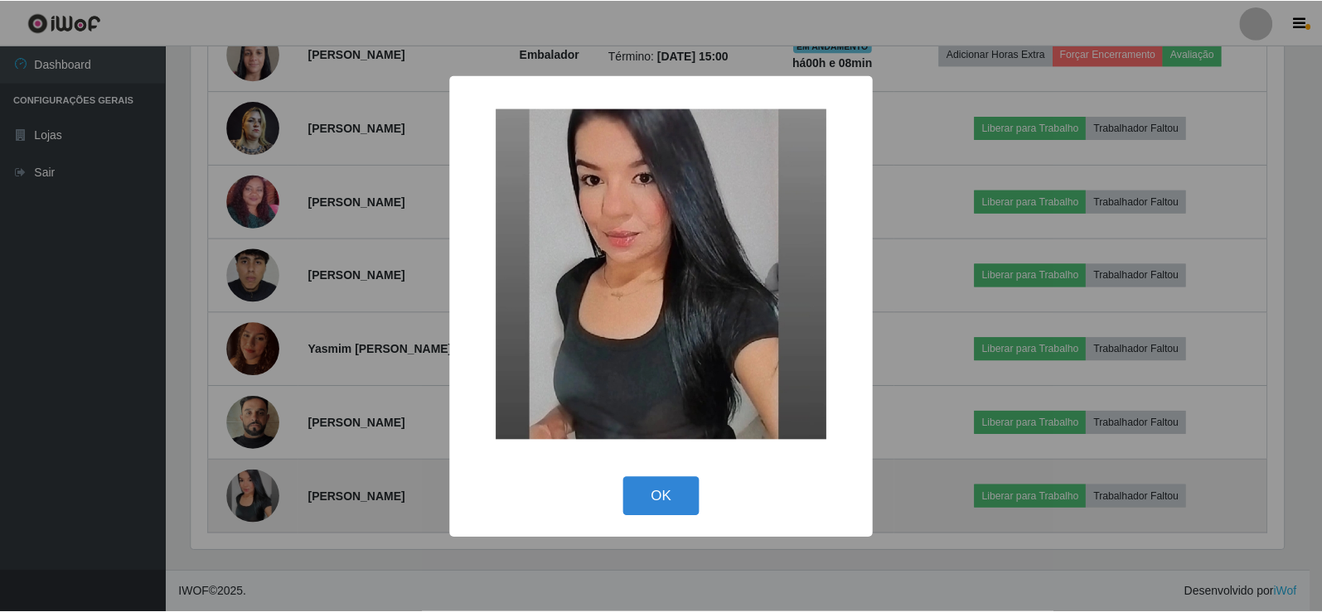
scroll to position [344, 1096]
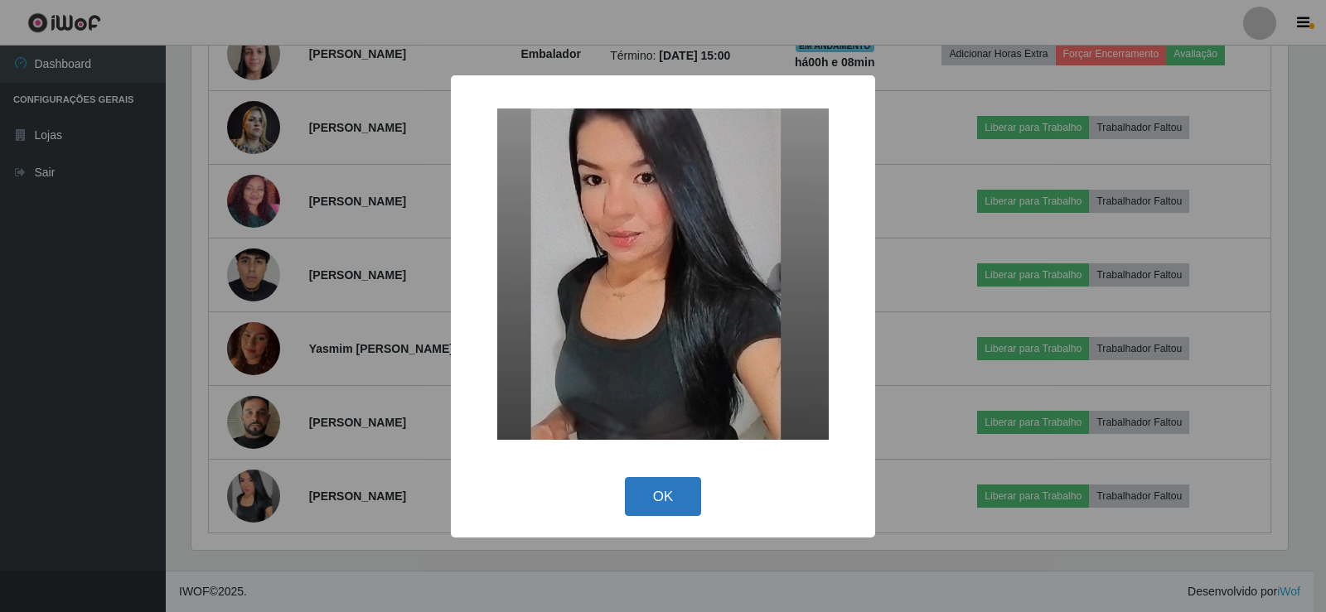
click at [670, 486] on button "OK" at bounding box center [663, 496] width 77 height 39
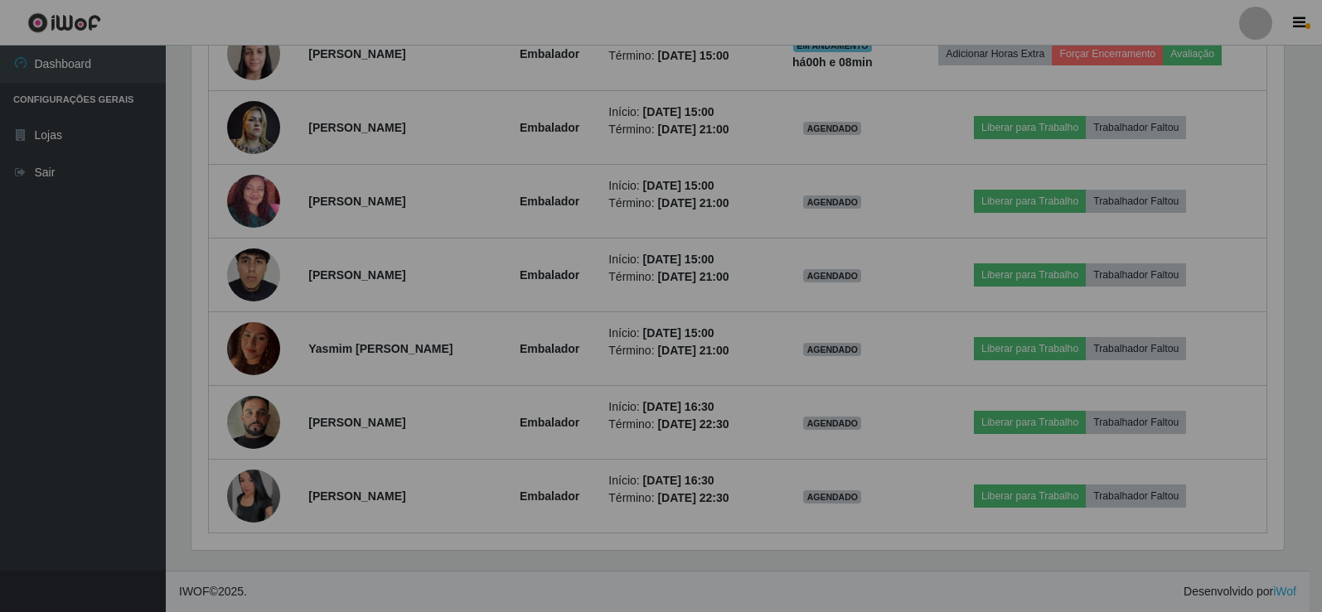
scroll to position [344, 1105]
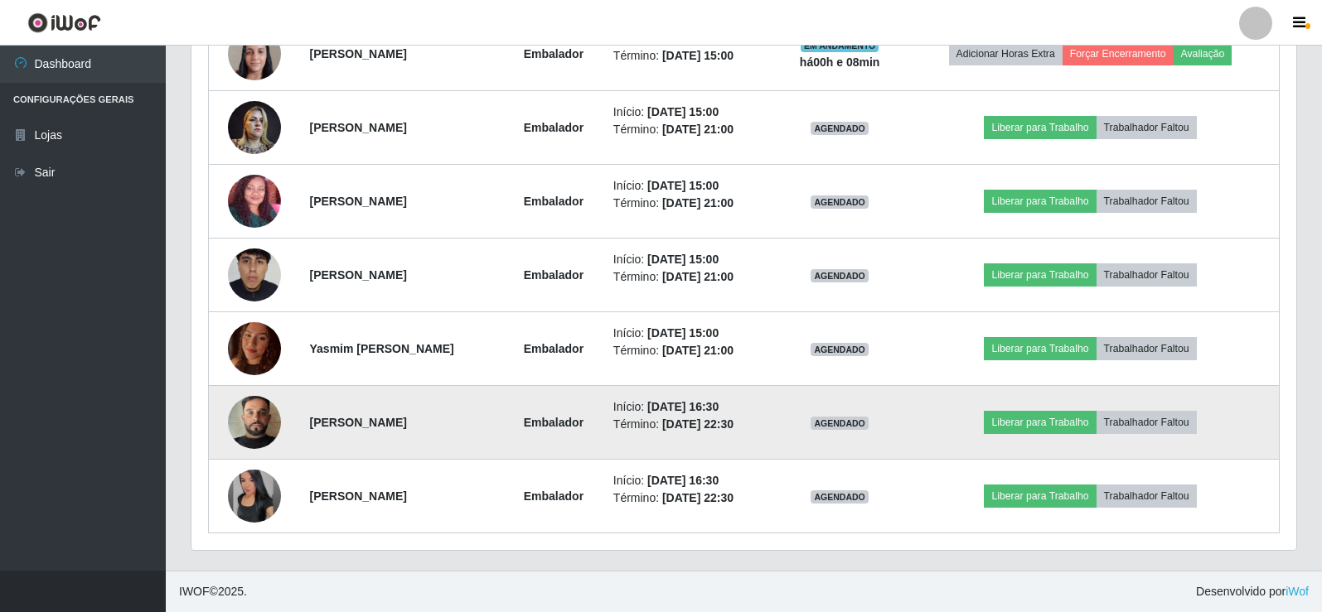
click at [260, 422] on img at bounding box center [254, 422] width 53 height 94
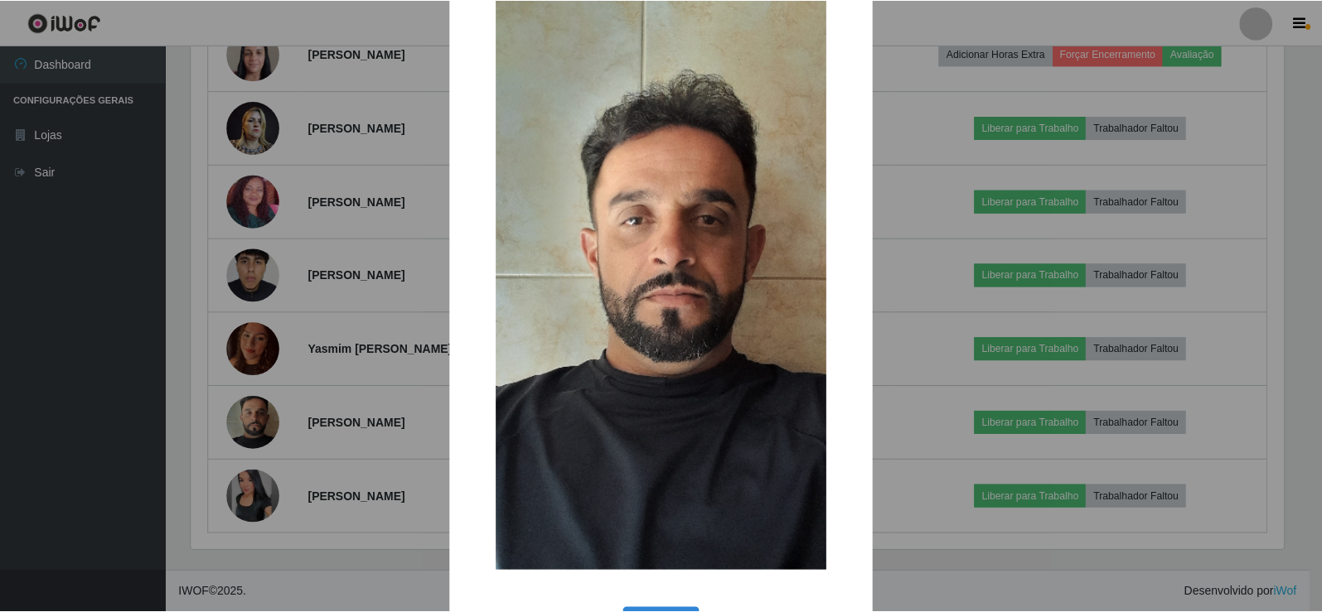
scroll to position [122, 0]
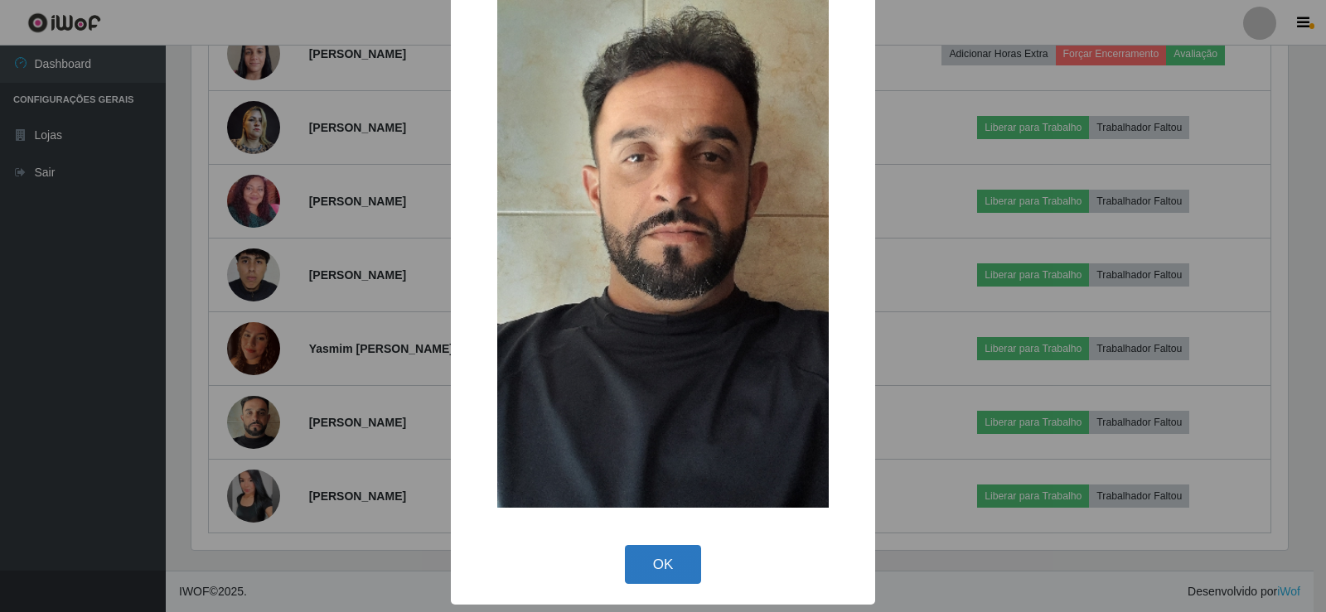
click at [658, 564] on button "OK" at bounding box center [663, 564] width 77 height 39
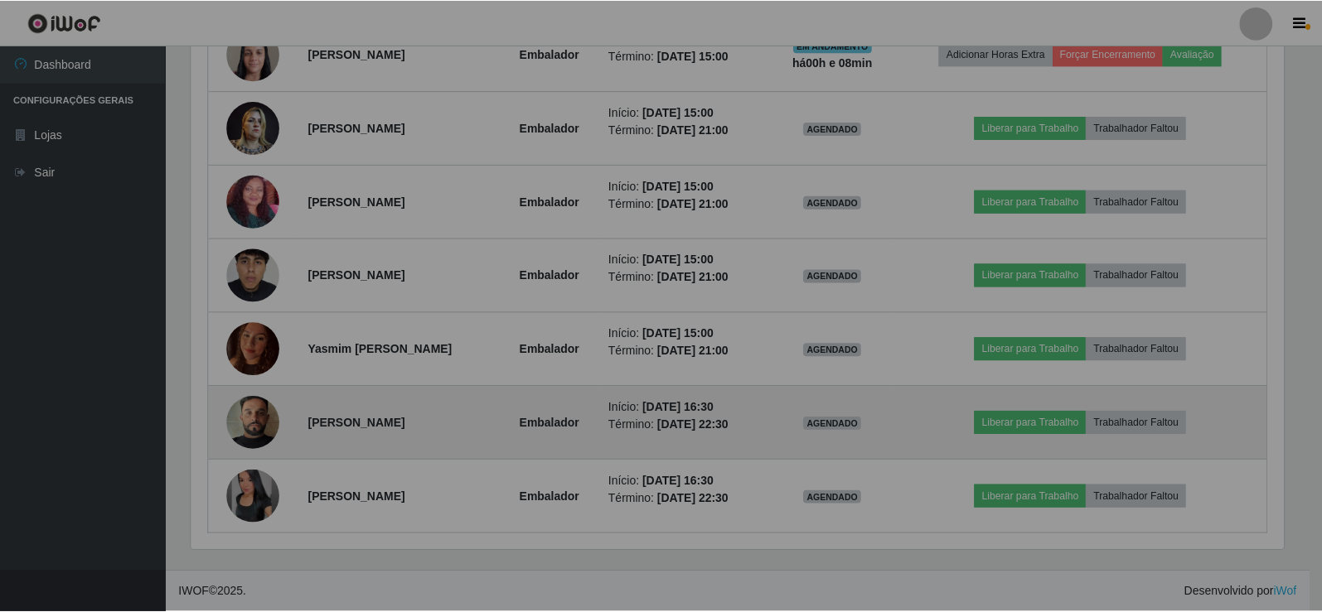
scroll to position [344, 1105]
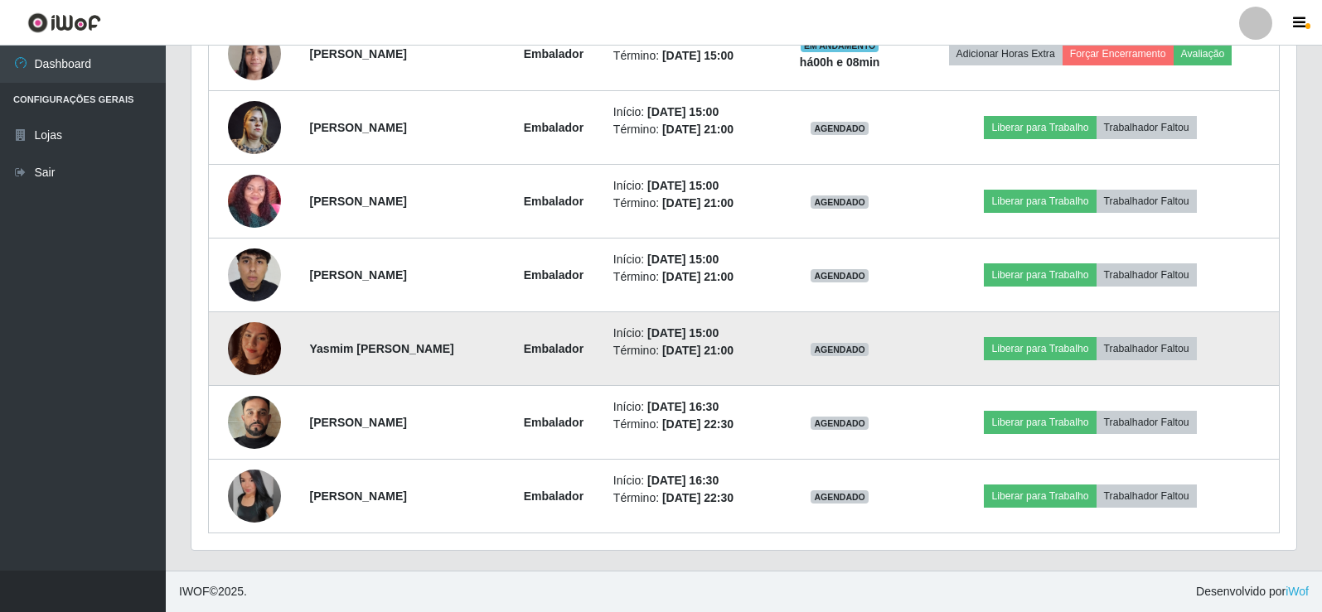
click at [279, 360] on td at bounding box center [254, 349] width 91 height 74
click at [247, 341] on img at bounding box center [254, 348] width 53 height 70
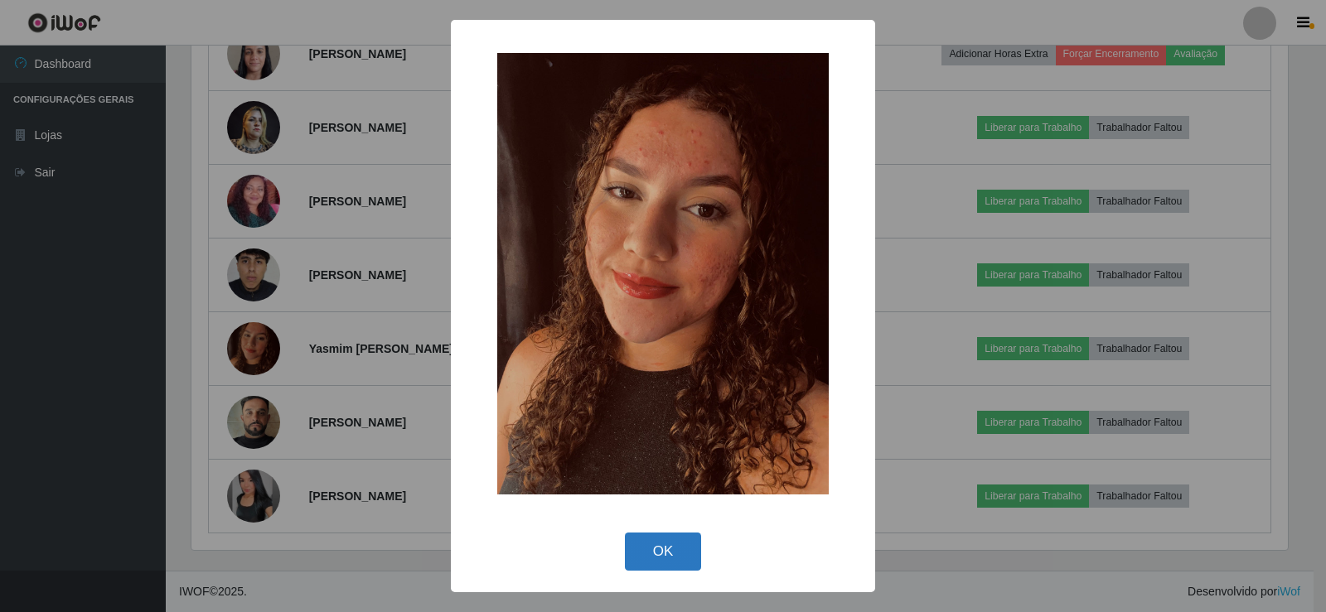
click at [667, 554] on button "OK" at bounding box center [663, 552] width 77 height 39
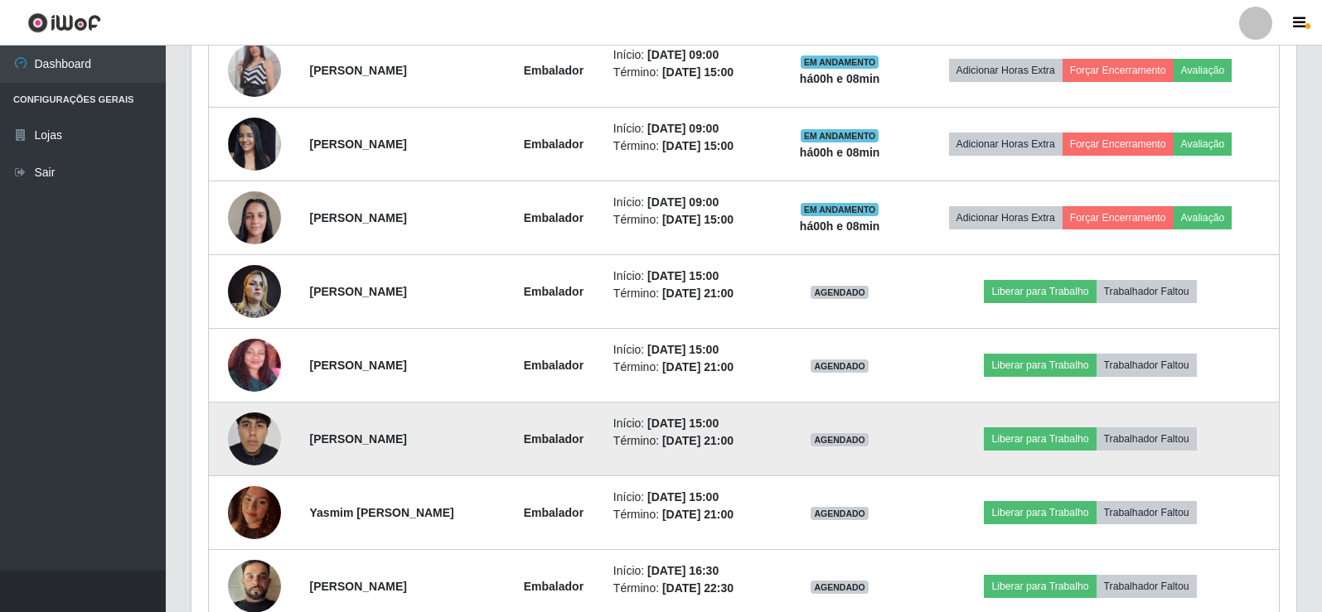
scroll to position [765, 0]
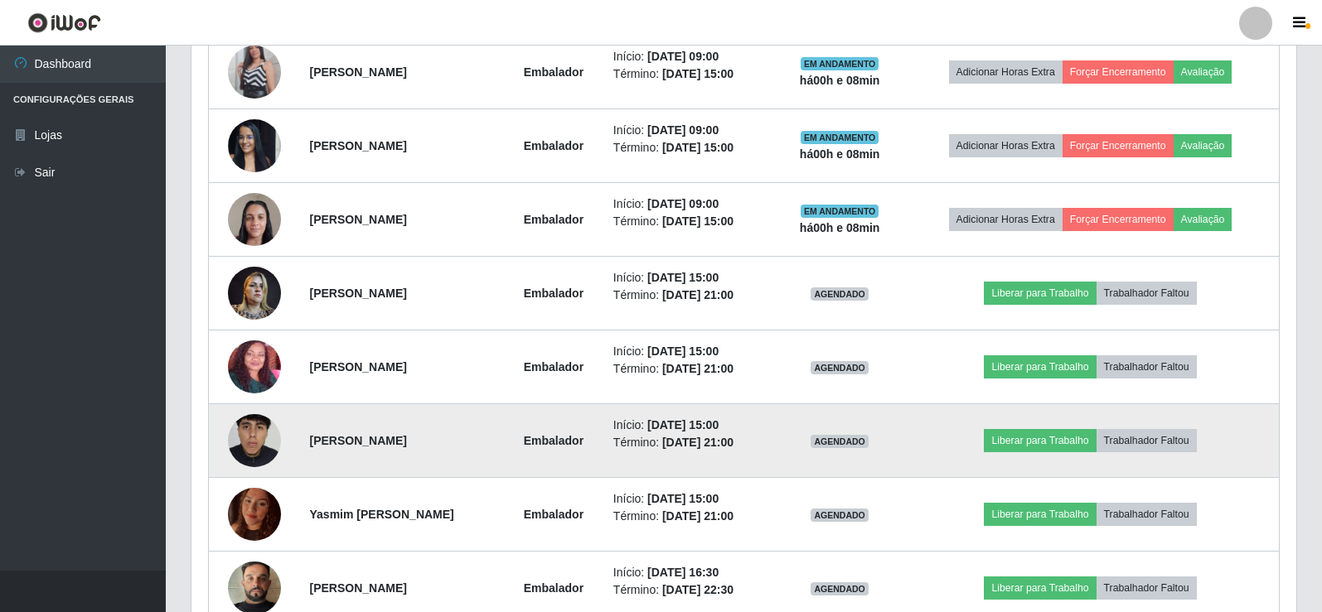
click at [243, 444] on img at bounding box center [254, 441] width 53 height 118
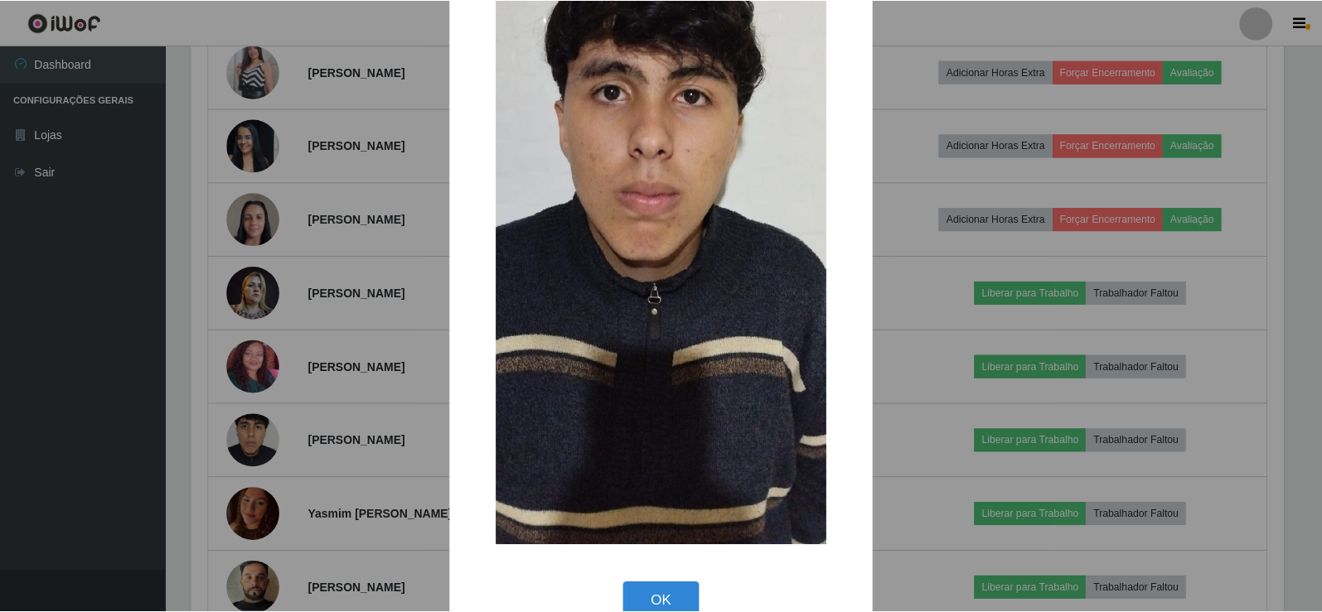
scroll to position [269, 0]
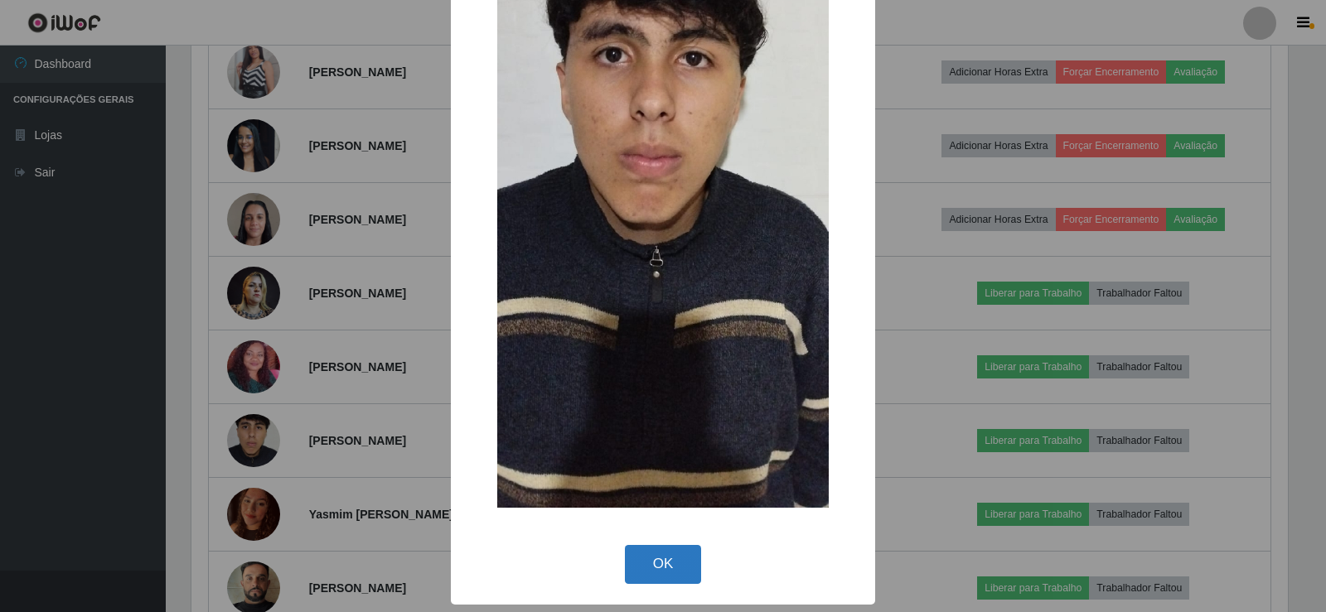
click at [672, 560] on button "OK" at bounding box center [663, 564] width 77 height 39
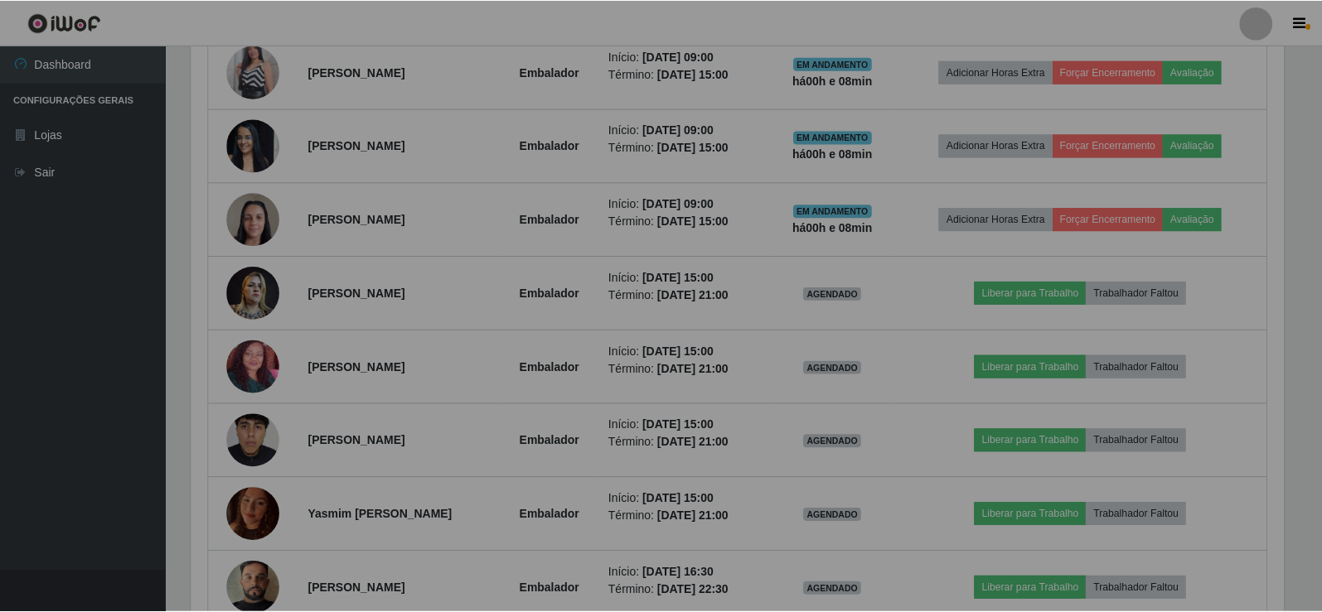
scroll to position [344, 1105]
